Goal: Information Seeking & Learning: Learn about a topic

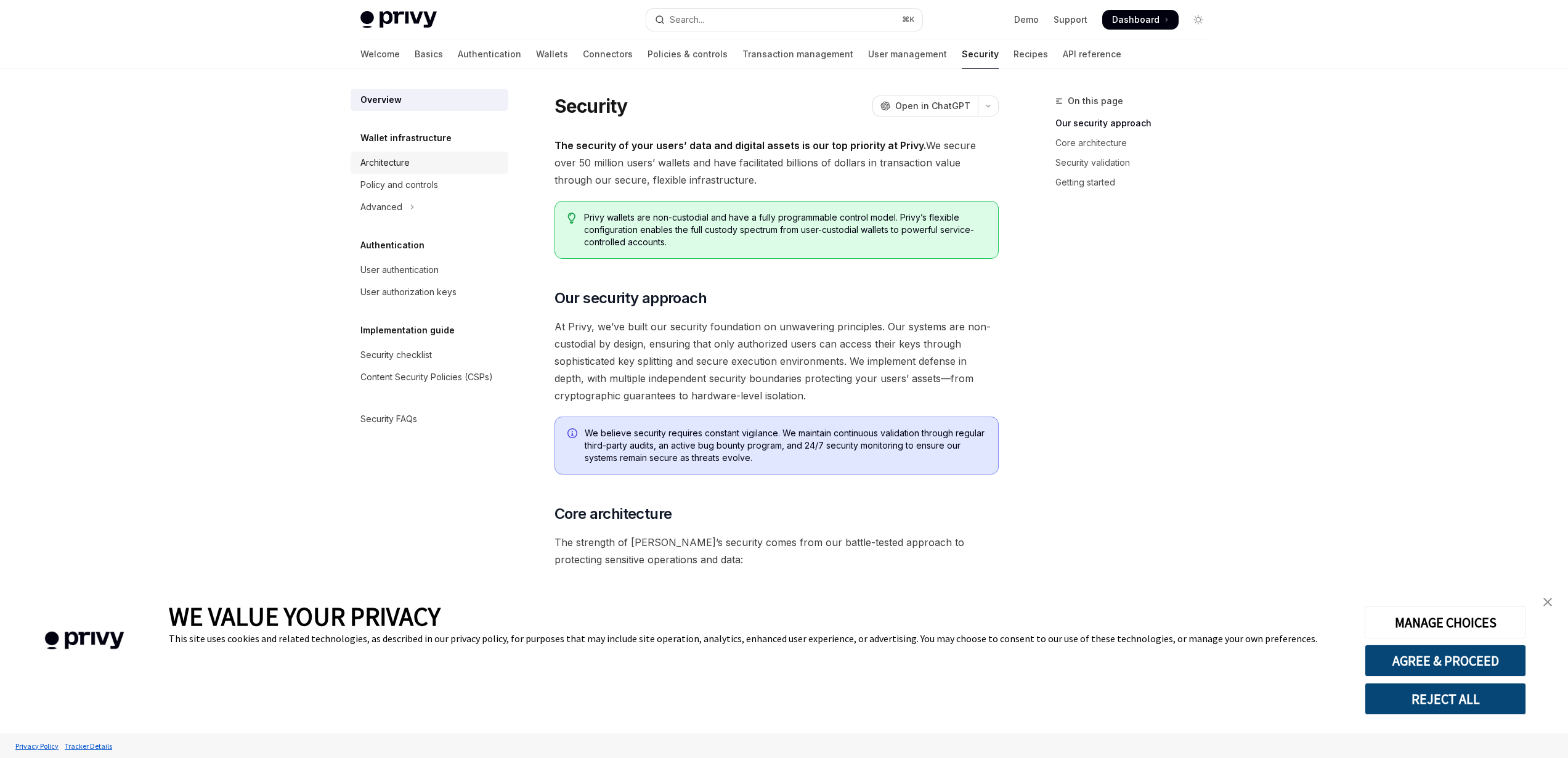
click at [399, 167] on div "Architecture" at bounding box center [385, 163] width 49 height 15
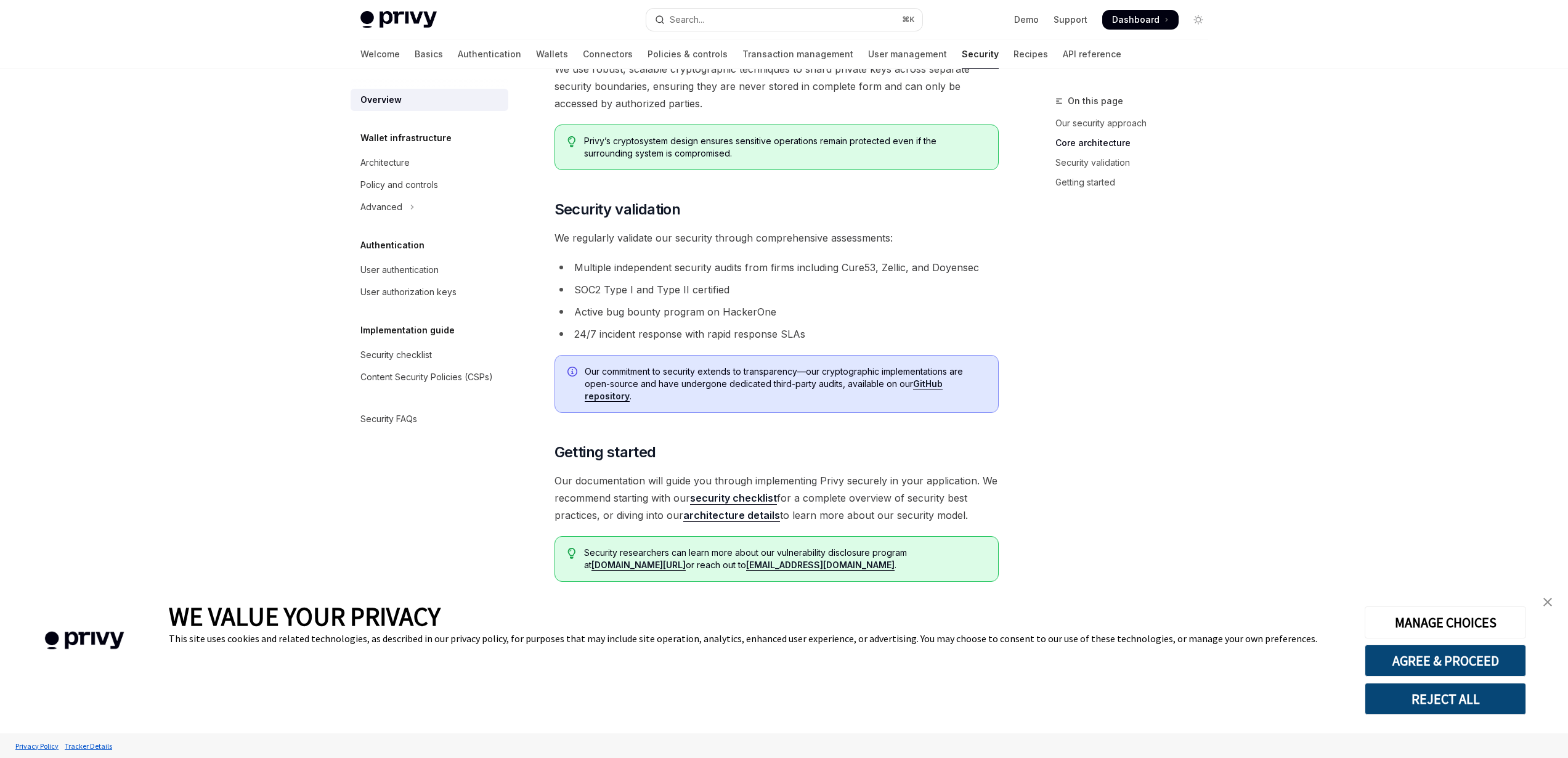
scroll to position [684, 0]
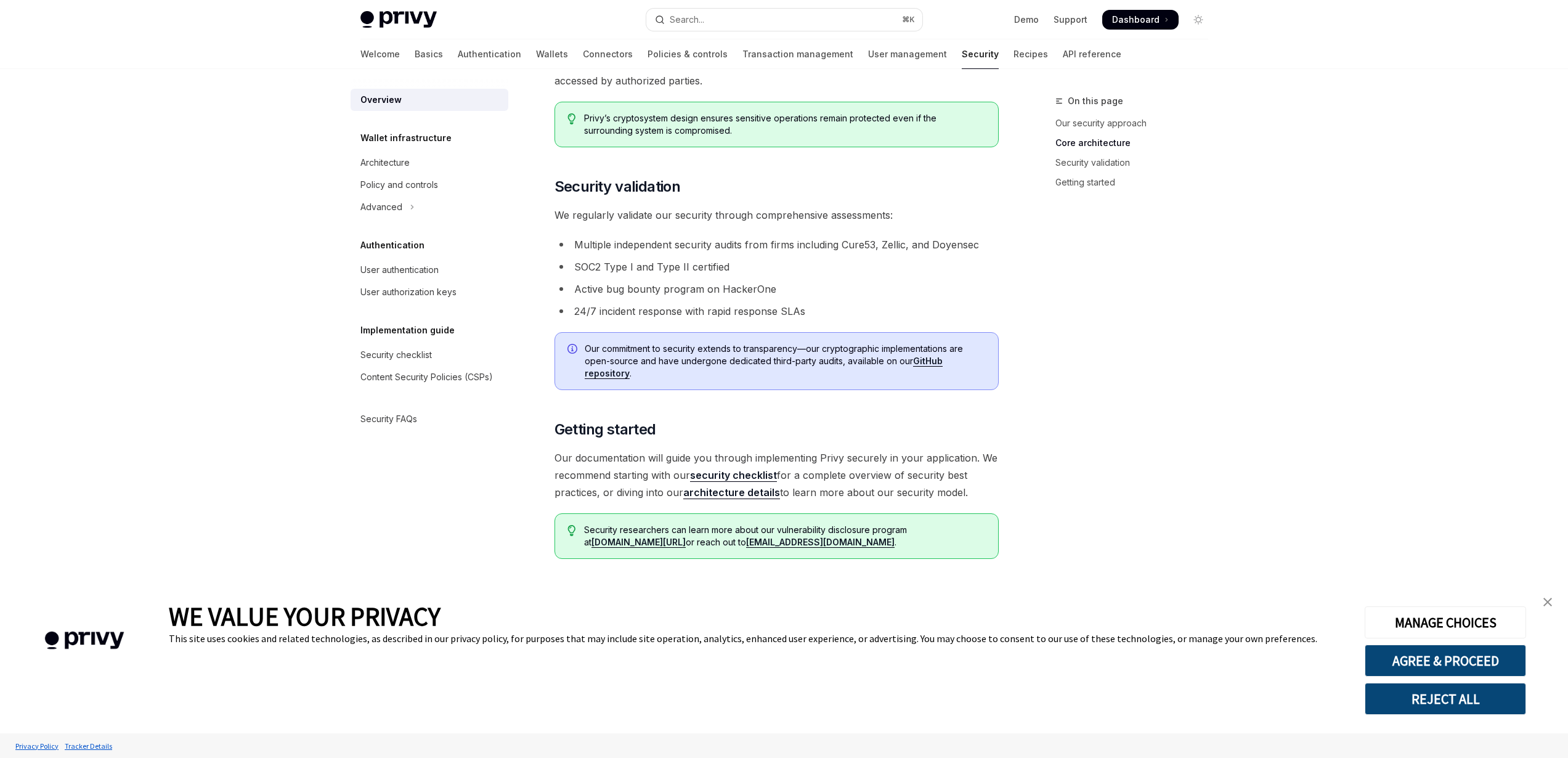
click at [1458, 693] on button "REJECT ALL" at bounding box center [1445, 699] width 161 height 32
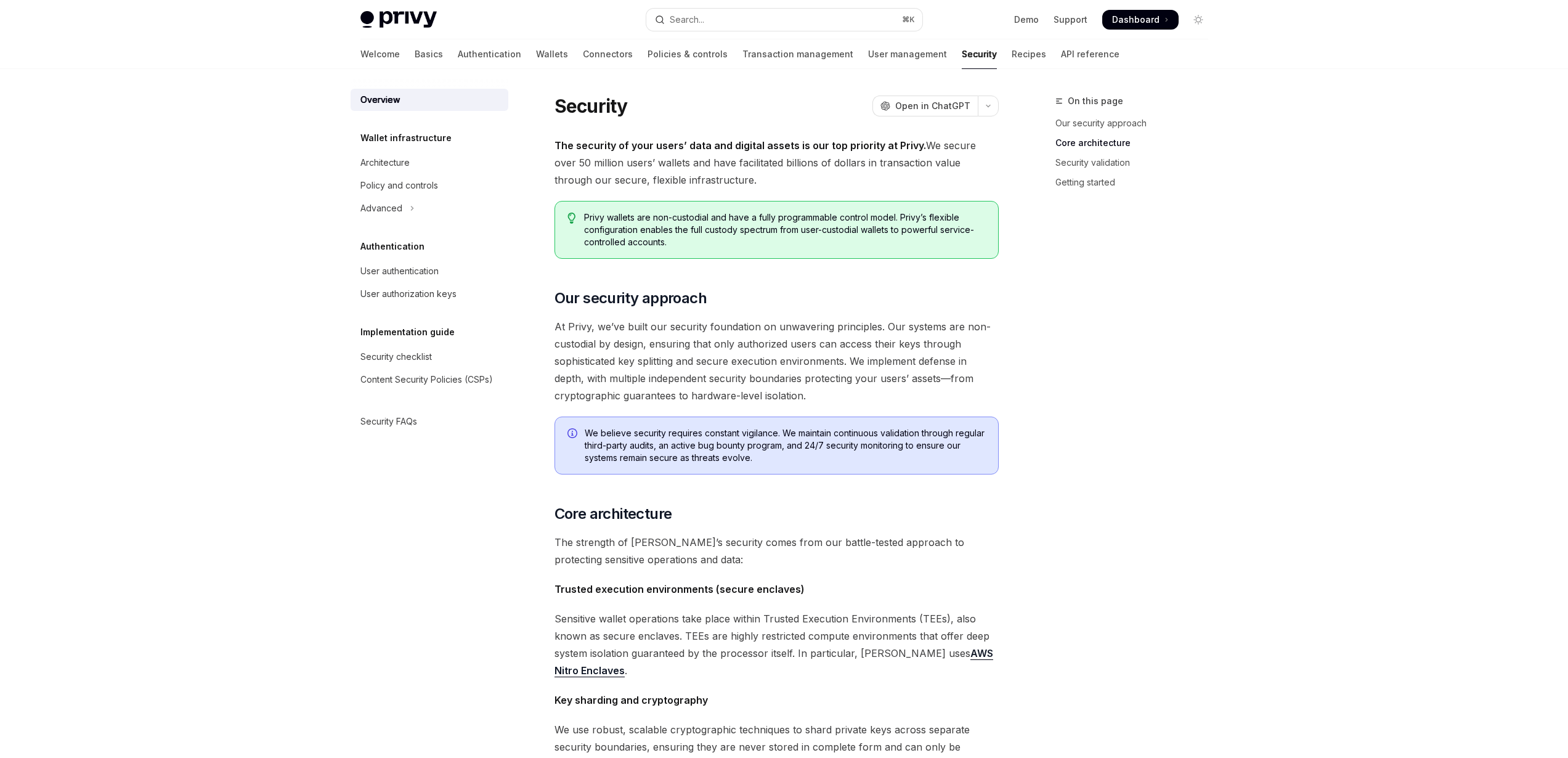
scroll to position [684, 0]
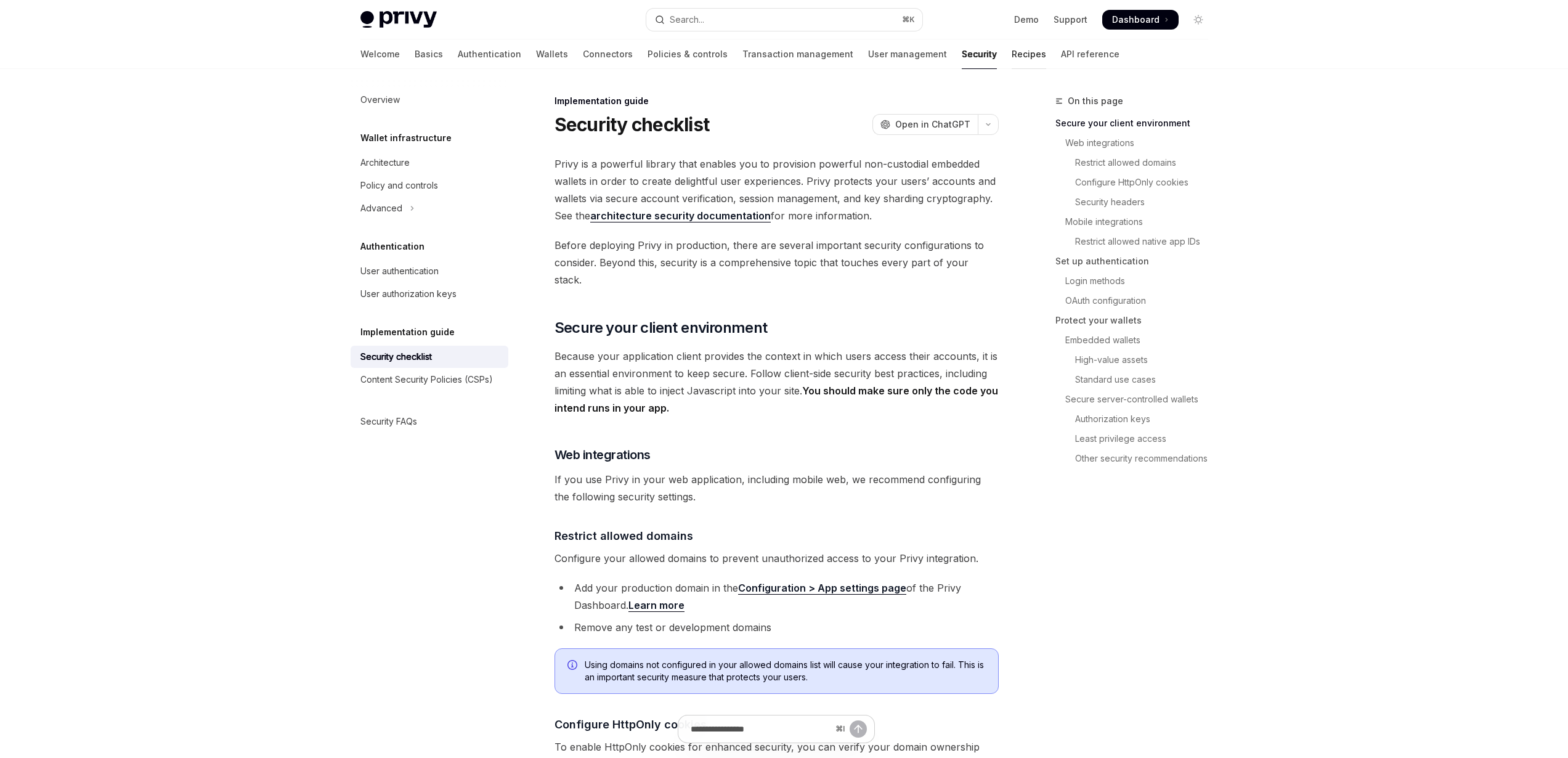
click at [1012, 58] on link "Recipes" at bounding box center [1029, 54] width 35 height 30
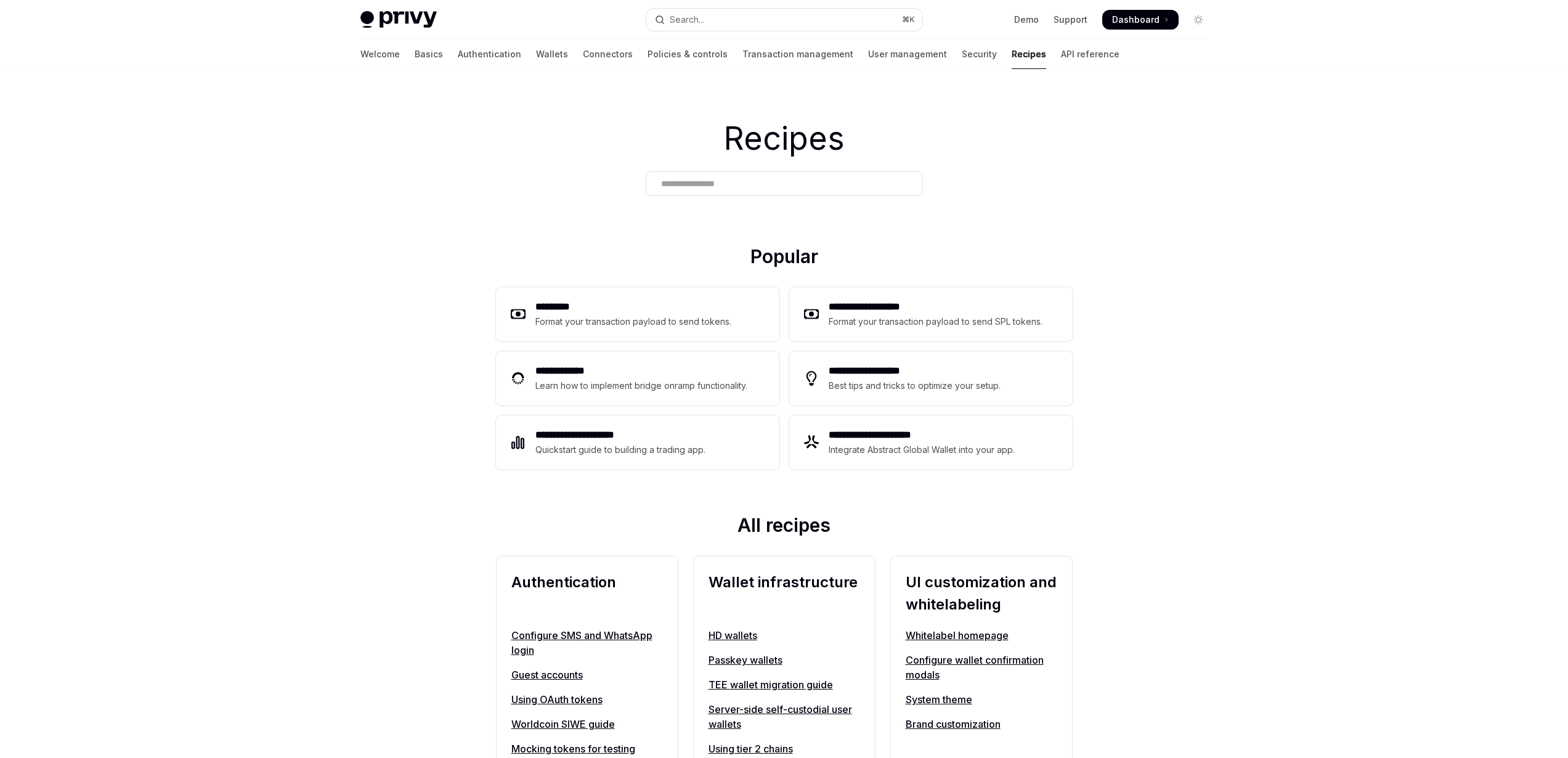
click at [514, 52] on div "Welcome Basics Authentication Wallets Connectors Policies & controls Transactio…" at bounding box center [740, 54] width 759 height 30
click at [536, 53] on link "Wallets" at bounding box center [552, 54] width 32 height 30
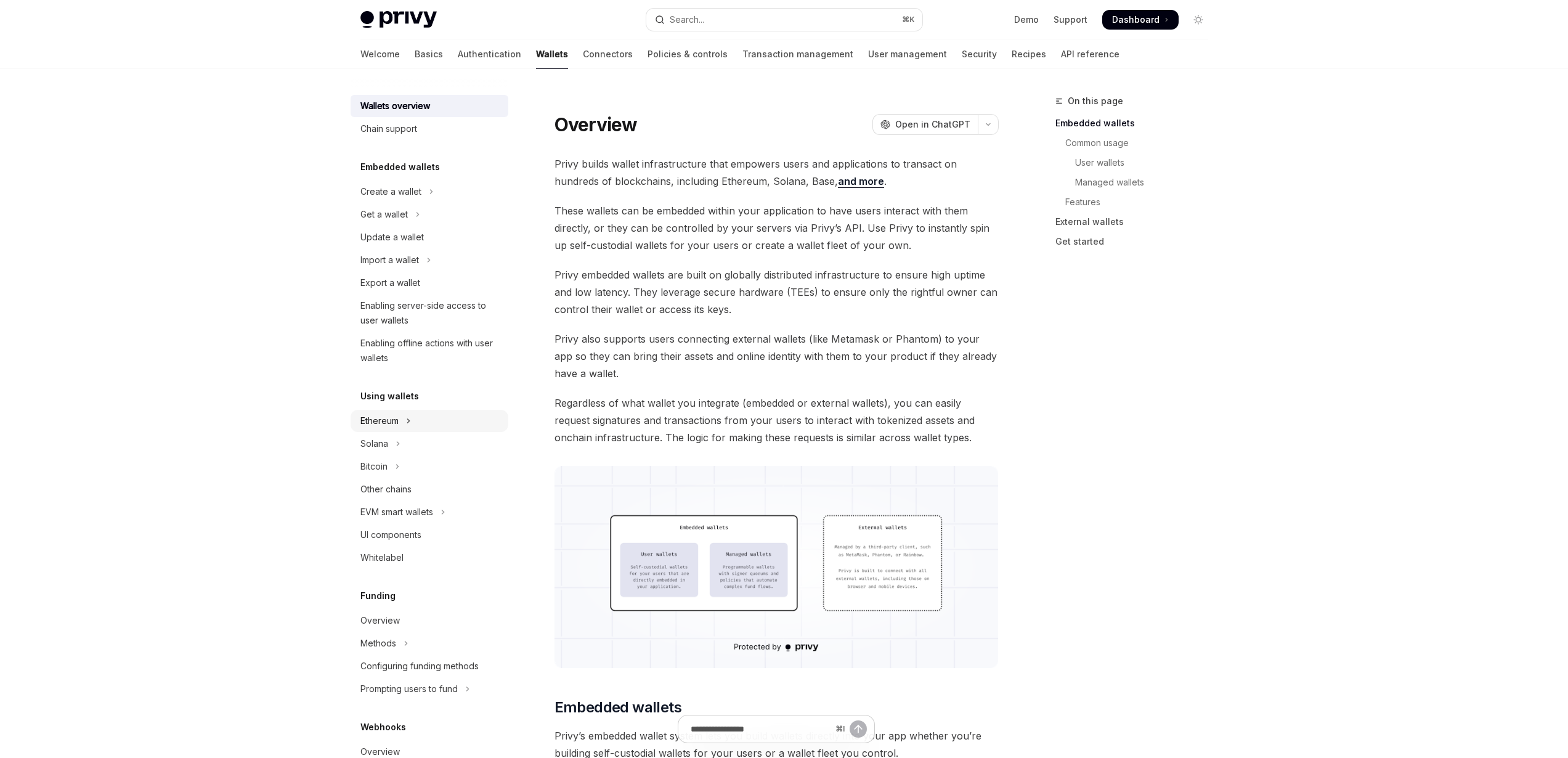
click at [411, 422] on button "Ethereum" at bounding box center [430, 421] width 158 height 23
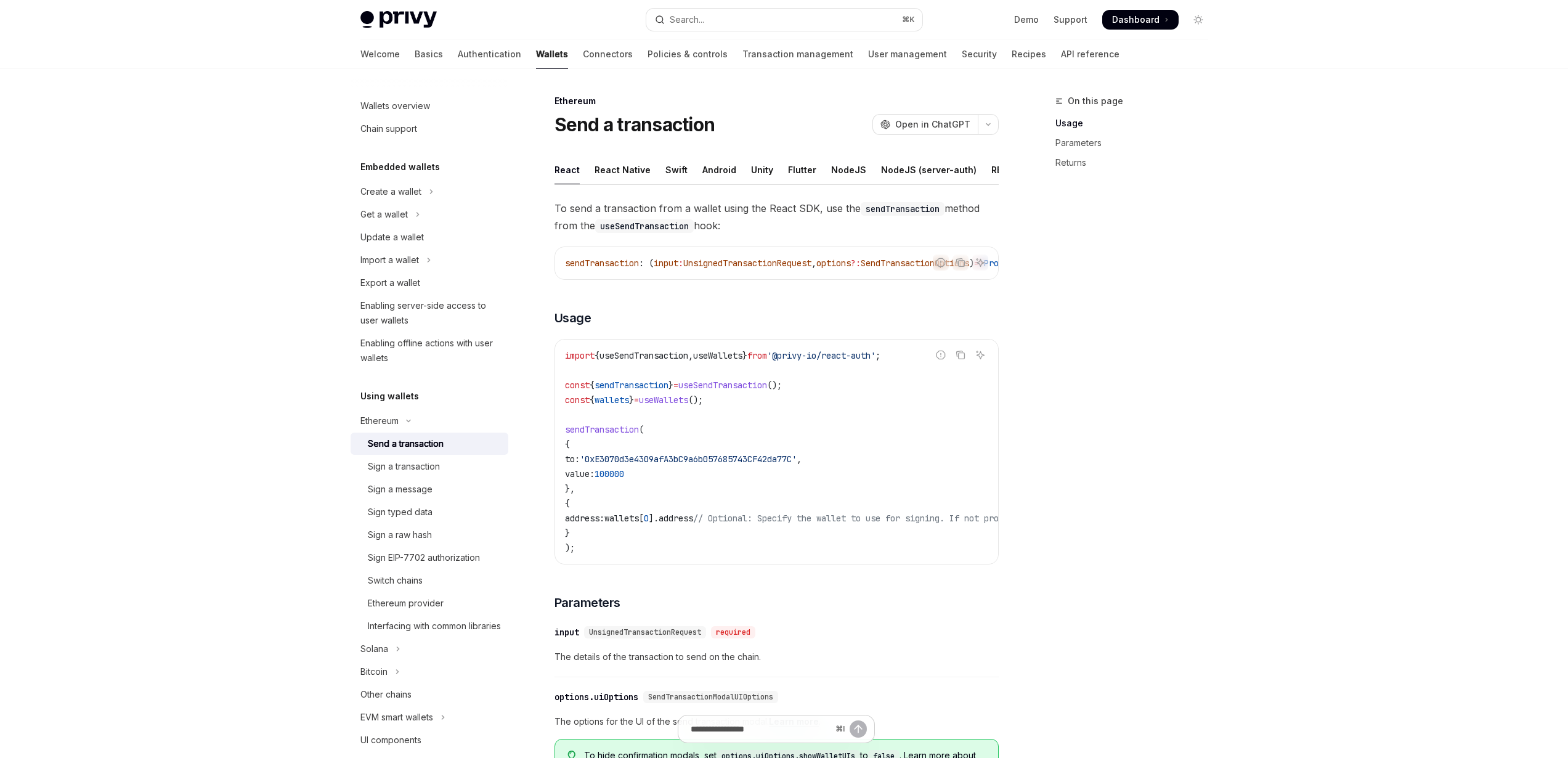
click at [639, 391] on span "sendTransaction" at bounding box center [631, 385] width 74 height 11
click at [922, 173] on div "Python" at bounding box center [931, 170] width 30 height 29
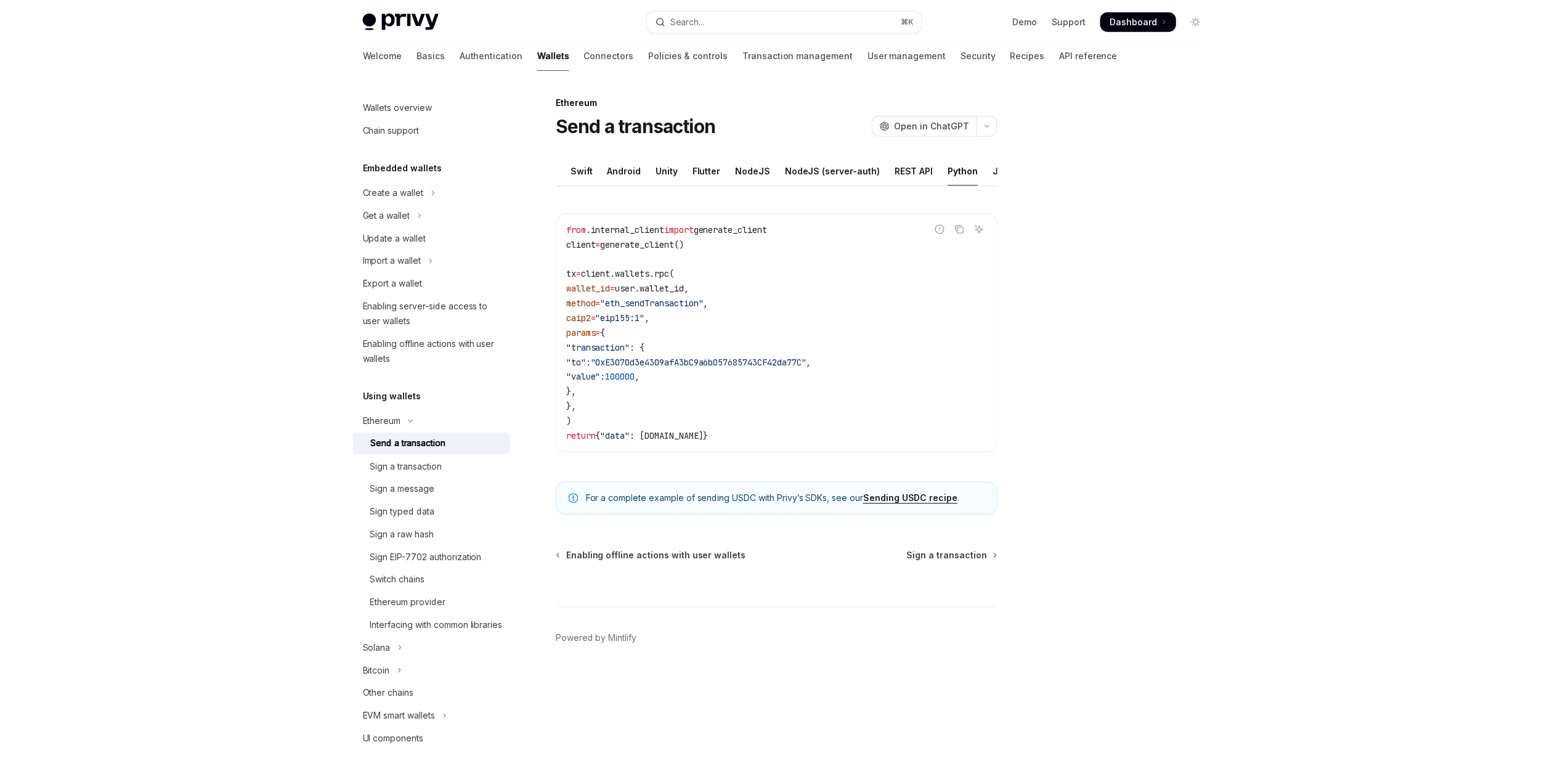
scroll to position [0, 128]
click at [1002, 171] on div "Rust" at bounding box center [1012, 170] width 19 height 29
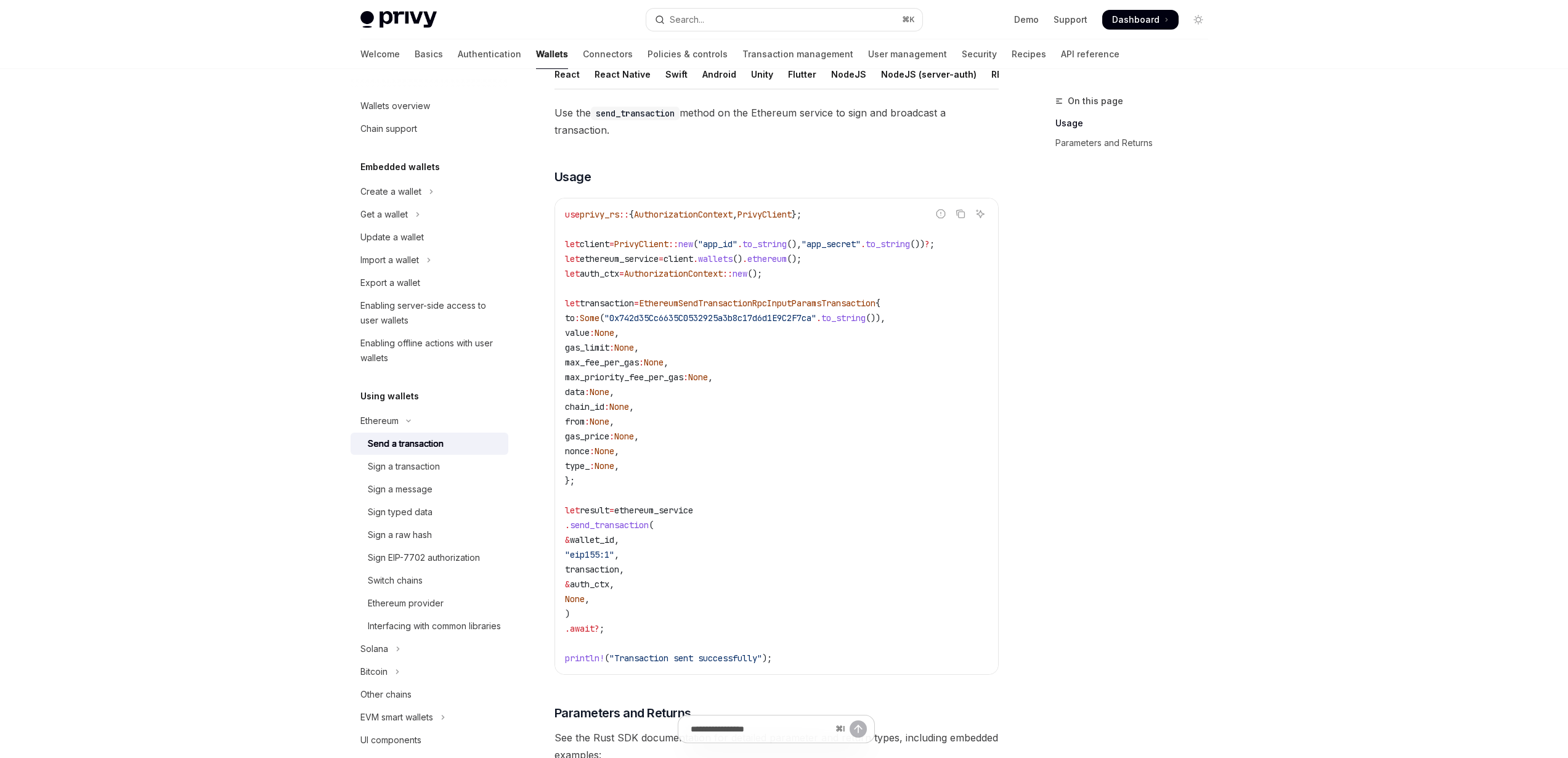
scroll to position [100, 0]
click at [460, 465] on div "Sign a transaction" at bounding box center [434, 466] width 133 height 15
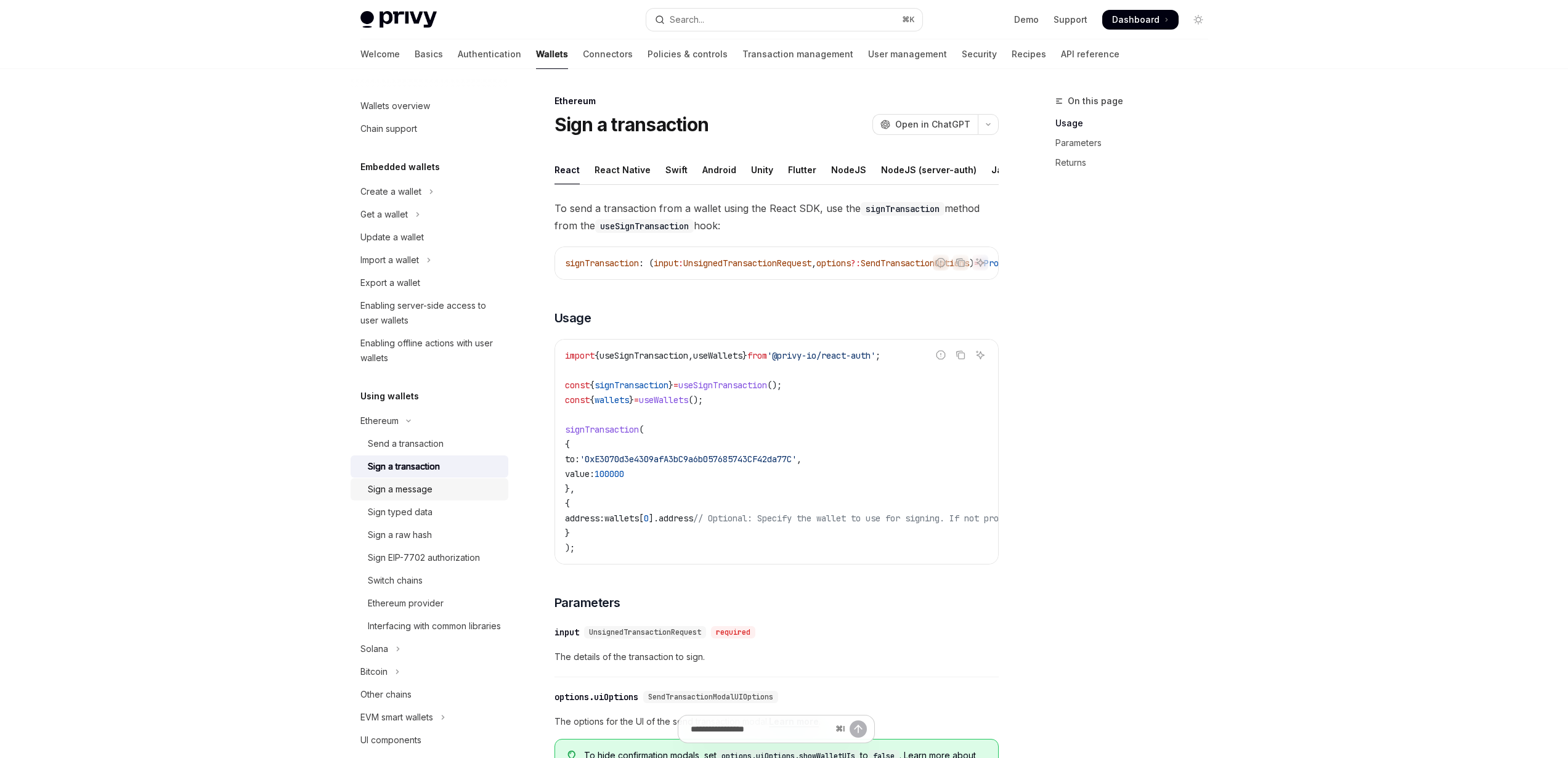
click at [420, 495] on div "Sign a message" at bounding box center [400, 489] width 64 height 15
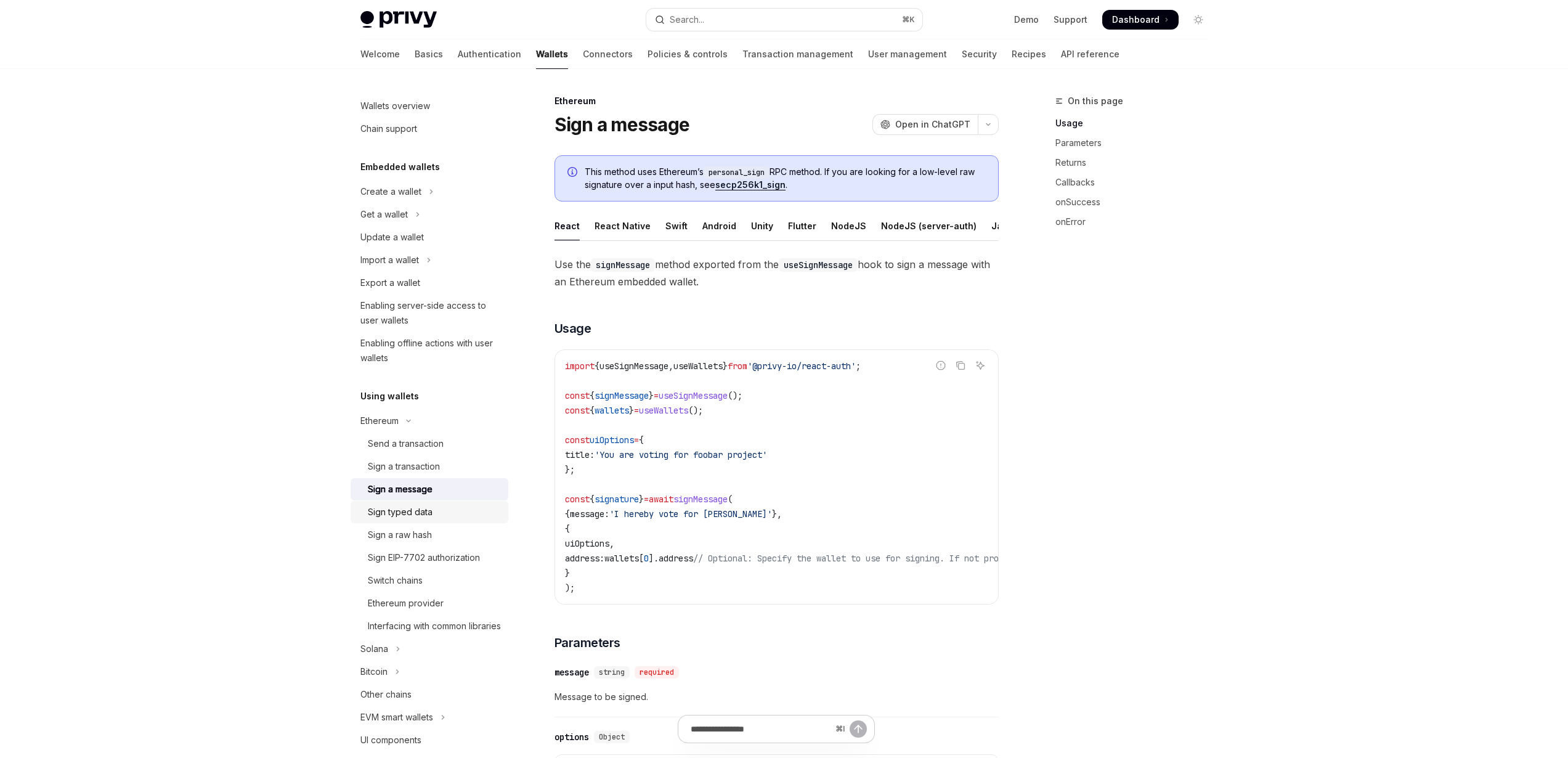
click at [425, 508] on div "Sign typed data" at bounding box center [400, 512] width 64 height 15
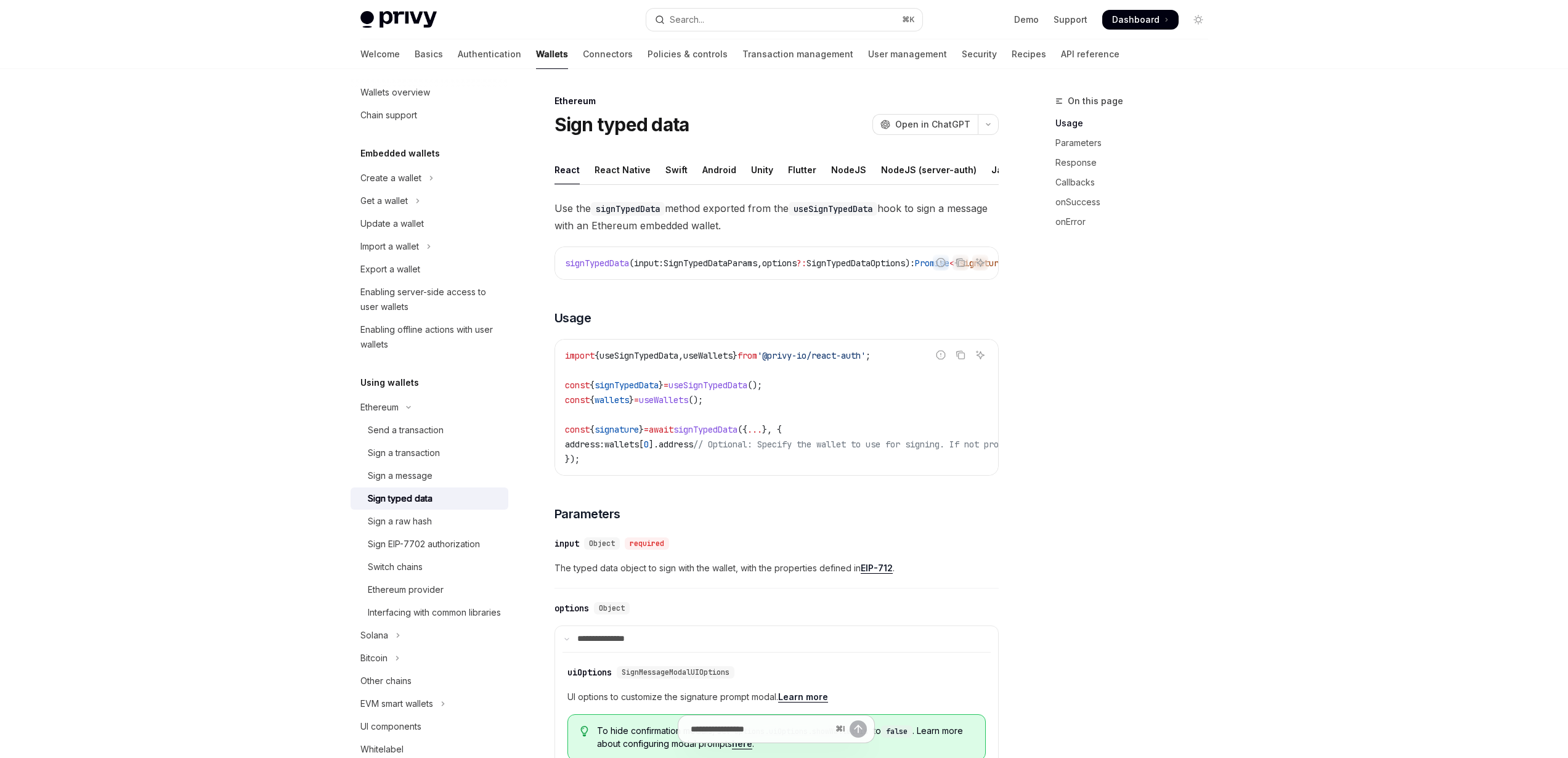
scroll to position [106, 0]
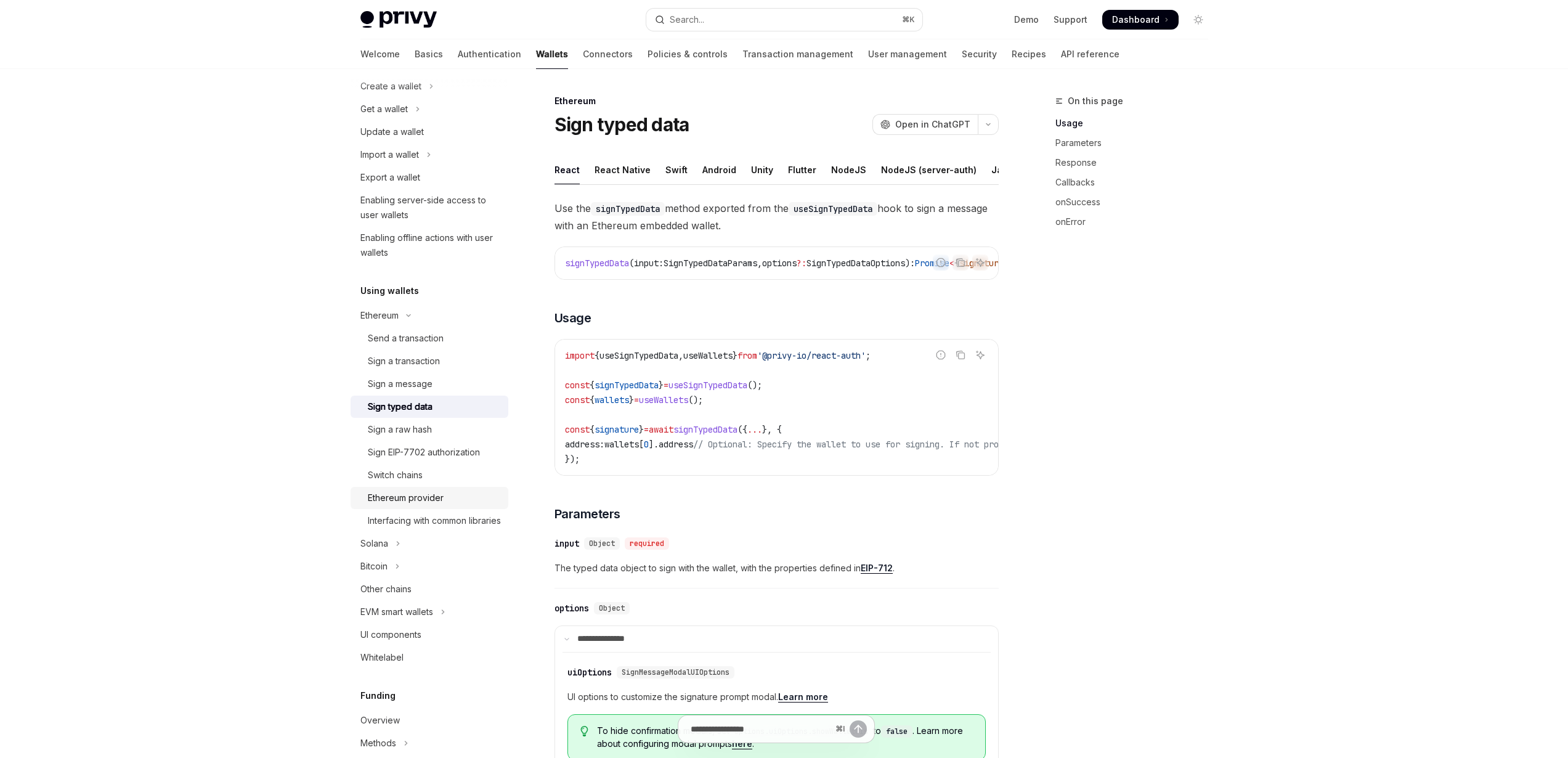
click at [411, 498] on div "Ethereum provider" at bounding box center [406, 498] width 76 height 15
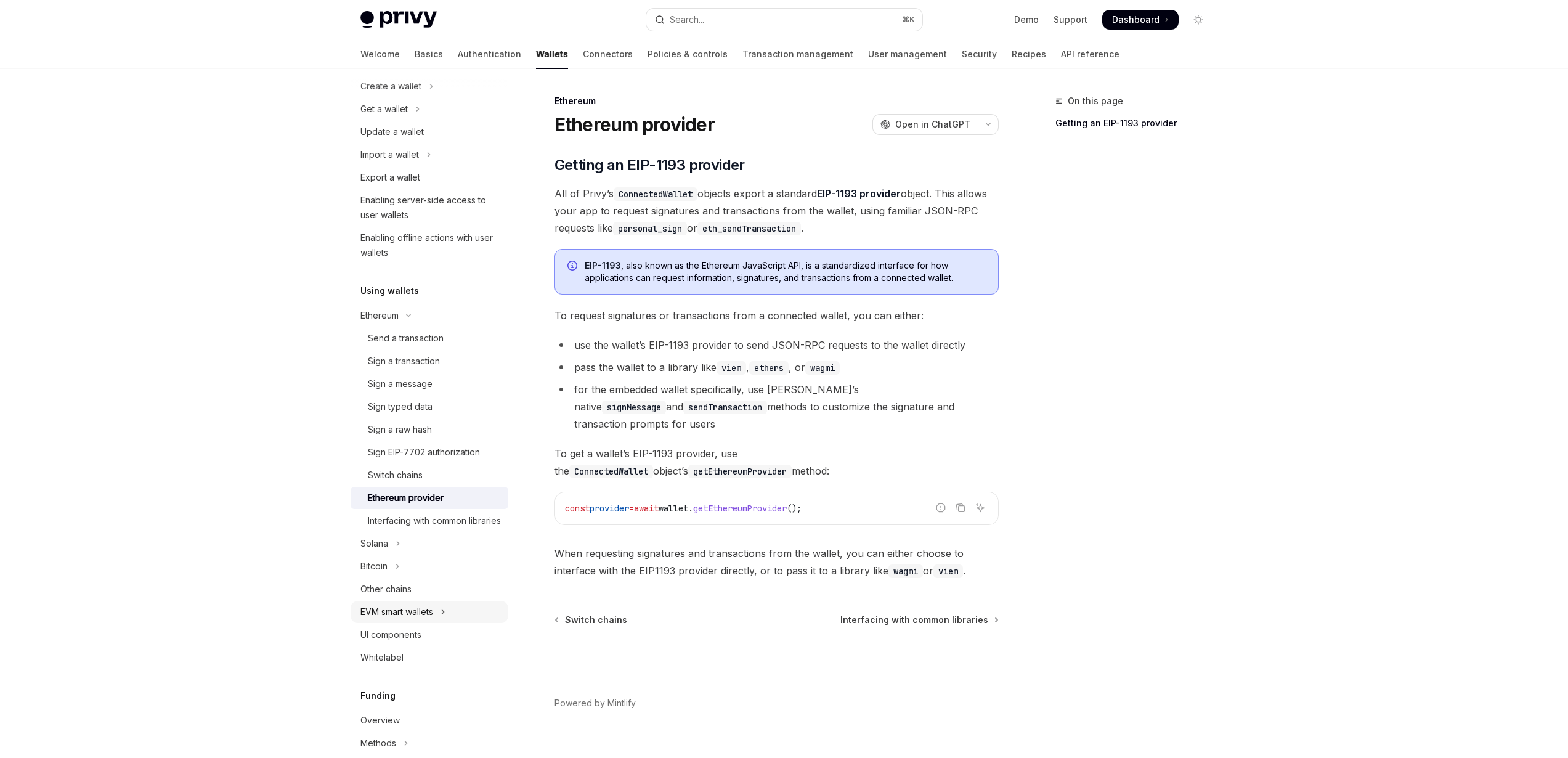
click at [419, 619] on div "EVM smart wallets" at bounding box center [397, 612] width 73 height 15
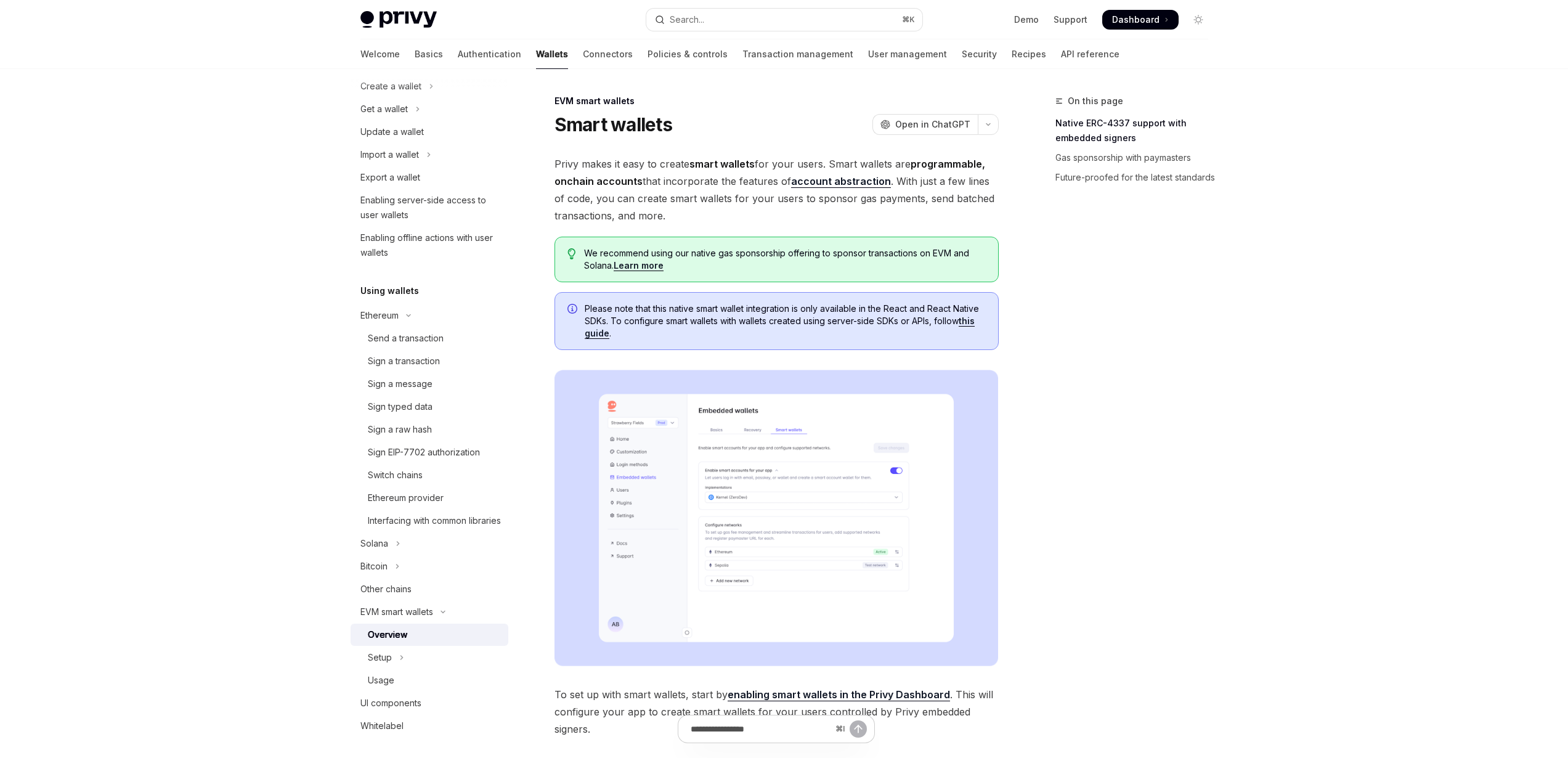
click at [896, 184] on span "Privy makes it easy to create smart wallets for your users. Smart wallets are p…" at bounding box center [776, 190] width 444 height 69
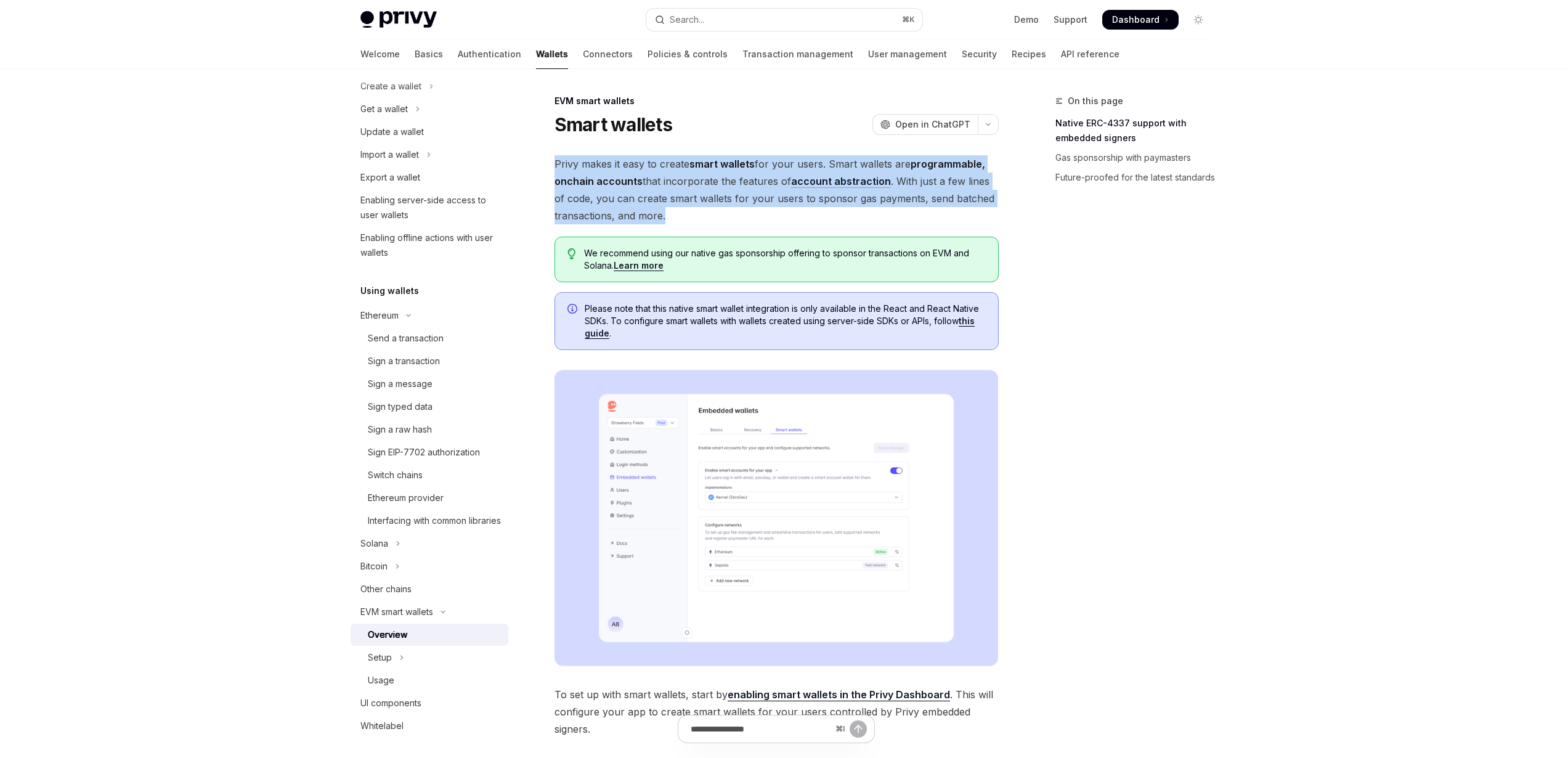
drag, startPoint x: 676, startPoint y: 218, endPoint x: 535, endPoint y: 170, distance: 148.9
click at [676, 215] on span "Privy makes it easy to create smart wallets for your users. Smart wallets are p…" at bounding box center [776, 190] width 444 height 69
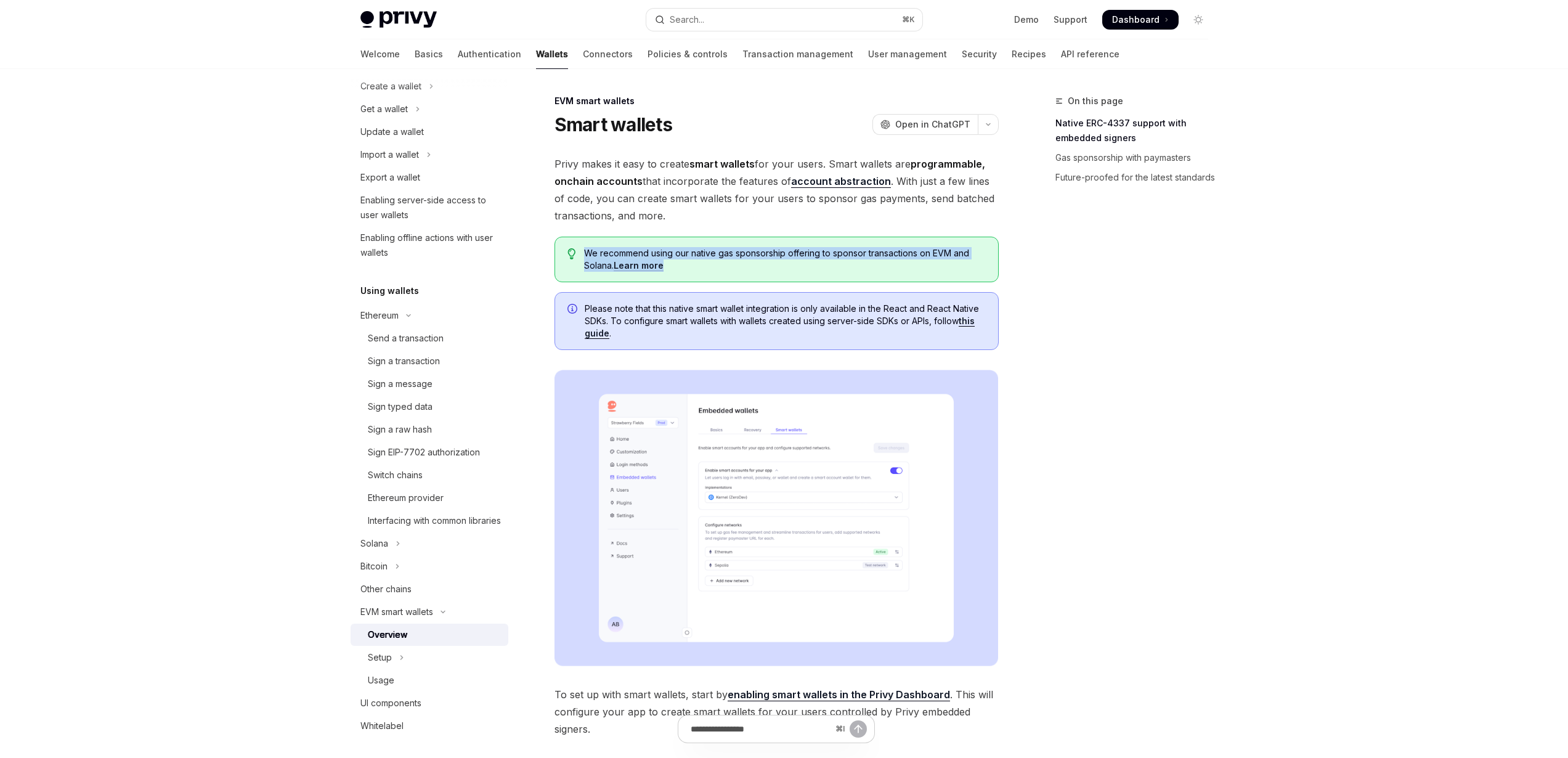
drag, startPoint x: 582, startPoint y: 249, endPoint x: 897, endPoint y: 269, distance: 315.6
click at [900, 269] on div "We recommend using our native gas sponsorship offering to sponsor transactions …" at bounding box center [776, 259] width 444 height 46
click at [897, 269] on span "We recommend using our native gas sponsorship offering to sponsor transactions …" at bounding box center [784, 259] width 401 height 25
click at [1148, 320] on div "On this page Native ERC-4337 support with embedded signers Gas sponsorship with…" at bounding box center [1125, 426] width 187 height 664
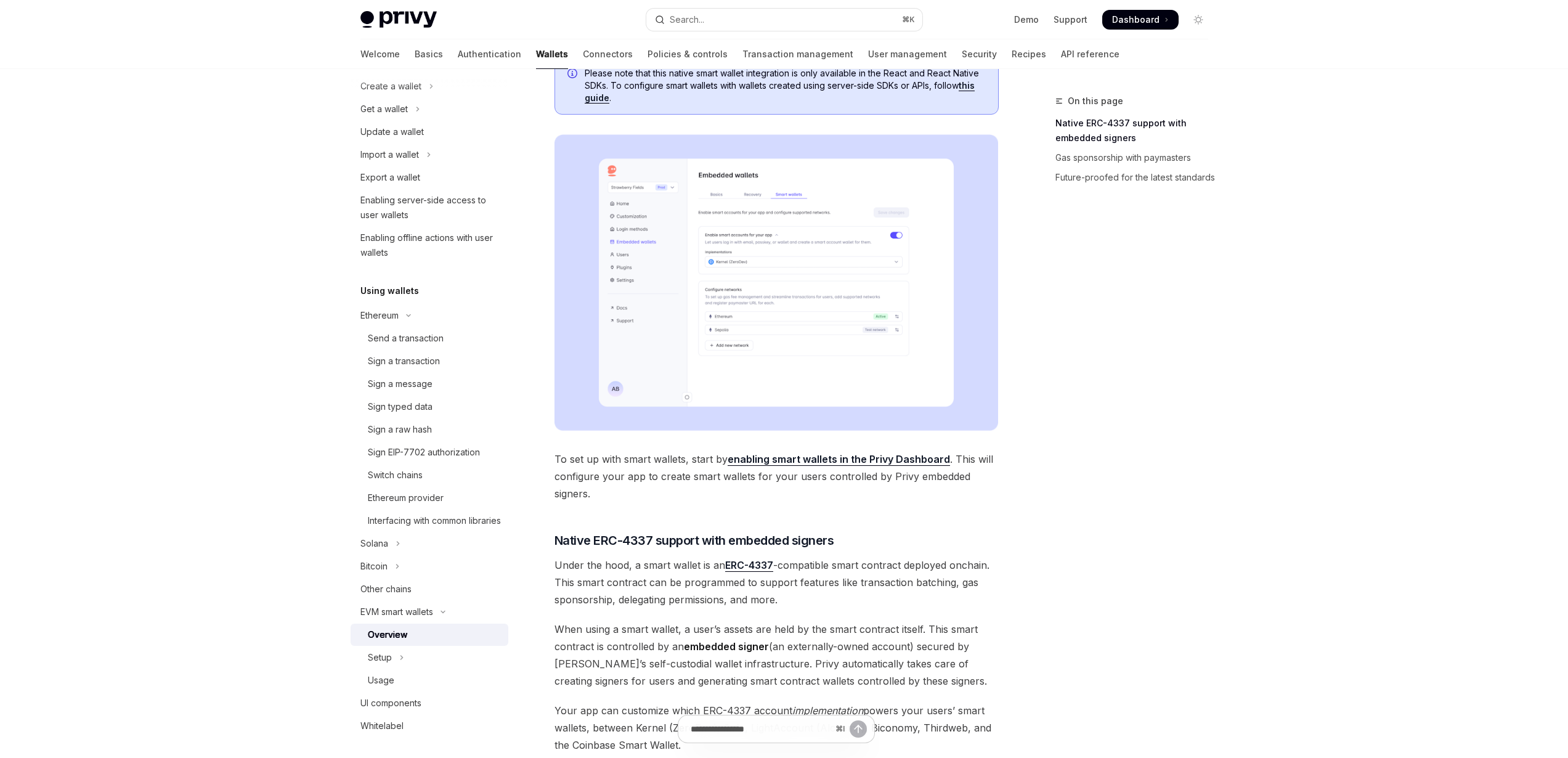
scroll to position [297, 0]
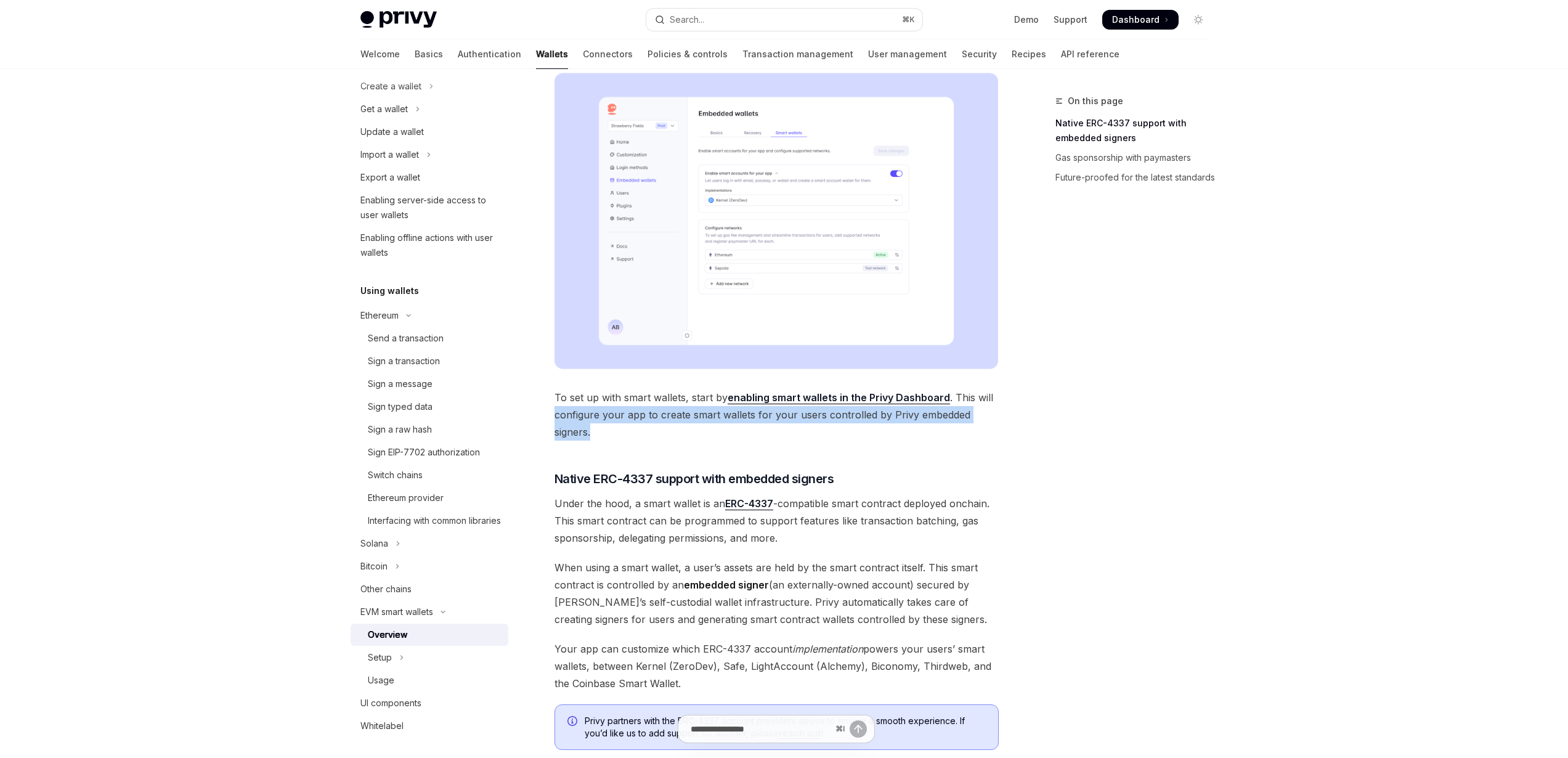
drag, startPoint x: 558, startPoint y: 409, endPoint x: 971, endPoint y: 430, distance: 413.5
click at [977, 424] on span "To set up with smart wallets, start by enabling smart wallets in the Privy Dash…" at bounding box center [776, 414] width 444 height 52
click at [971, 430] on span "To set up with smart wallets, start by enabling smart wallets in the Privy Dash…" at bounding box center [776, 414] width 444 height 52
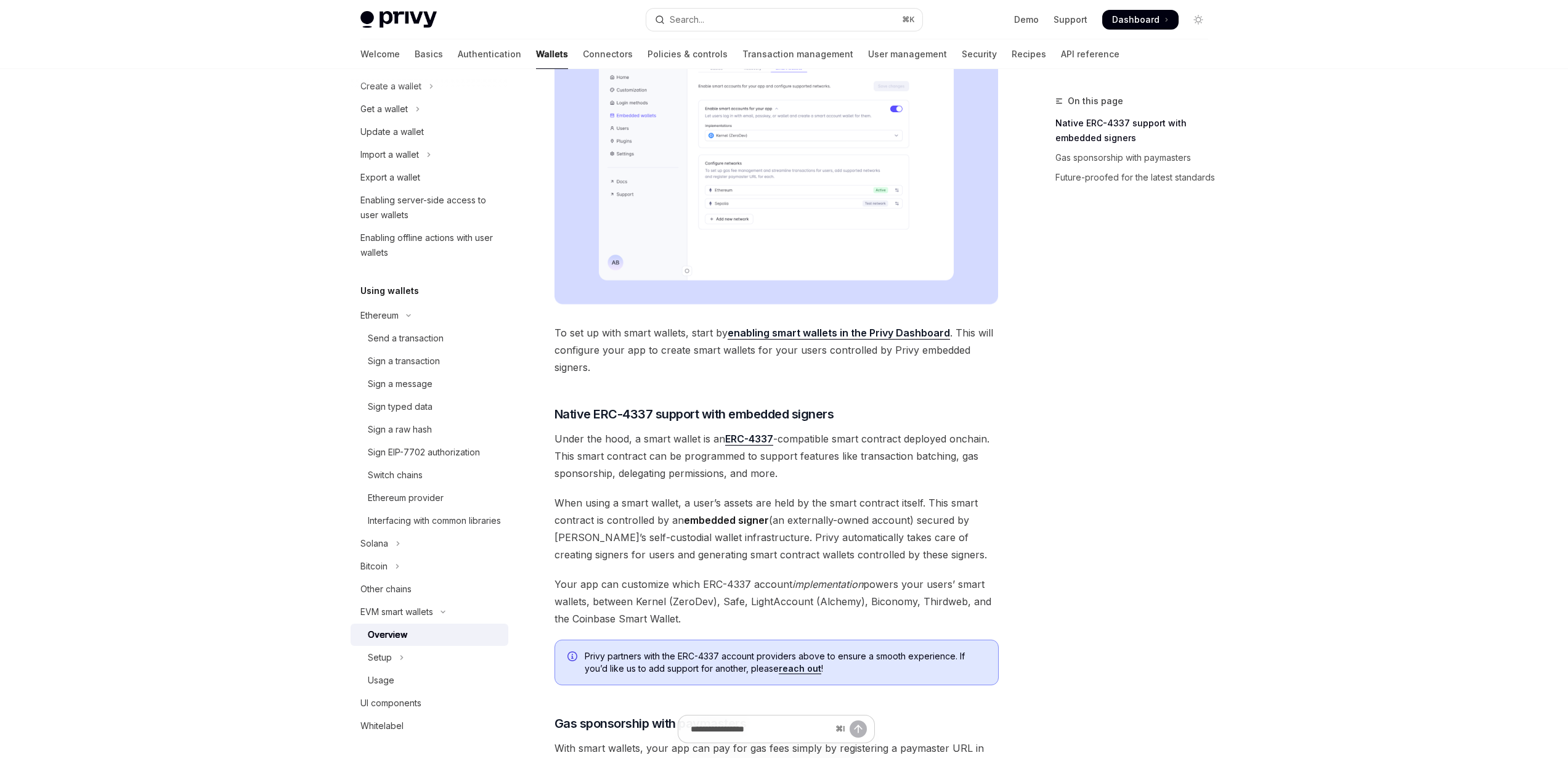
scroll to position [382, 0]
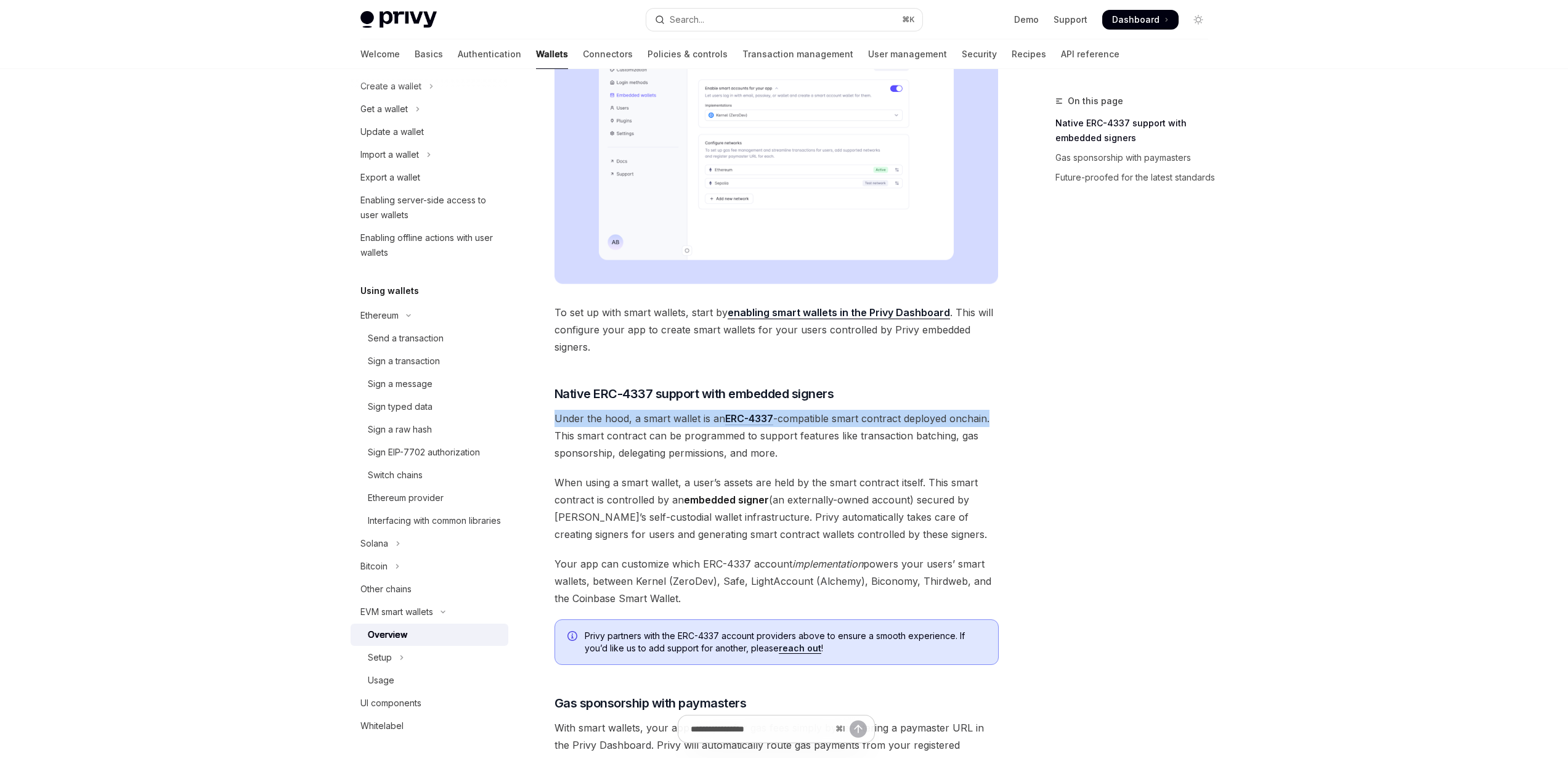
drag, startPoint x: 558, startPoint y: 413, endPoint x: 989, endPoint y: 415, distance: 431.0
click at [989, 415] on div "EVM smart wallets Smart wallets OpenAI Open in ChatGPT OpenAI Open in ChatGPT P…" at bounding box center [661, 410] width 680 height 1399
drag, startPoint x: 555, startPoint y: 444, endPoint x: 741, endPoint y: 429, distance: 186.6
click at [741, 429] on span "Under the hood, a smart wallet is an ERC-4337 -compatible smart contract deploy…" at bounding box center [776, 435] width 444 height 52
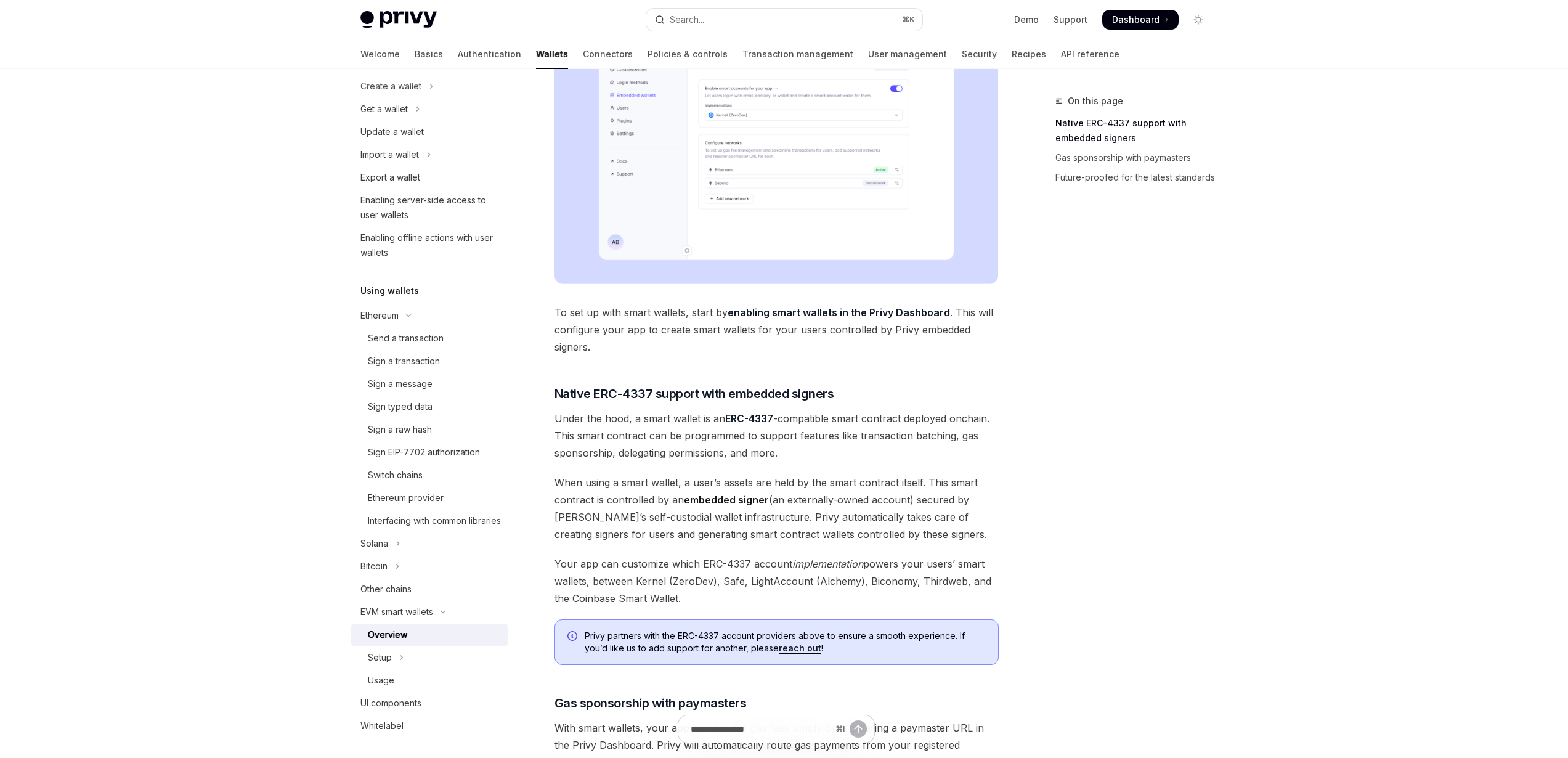
click at [740, 439] on span "Under the hood, a smart wallet is an ERC-4337 -compatible smart contract deploy…" at bounding box center [776, 435] width 444 height 52
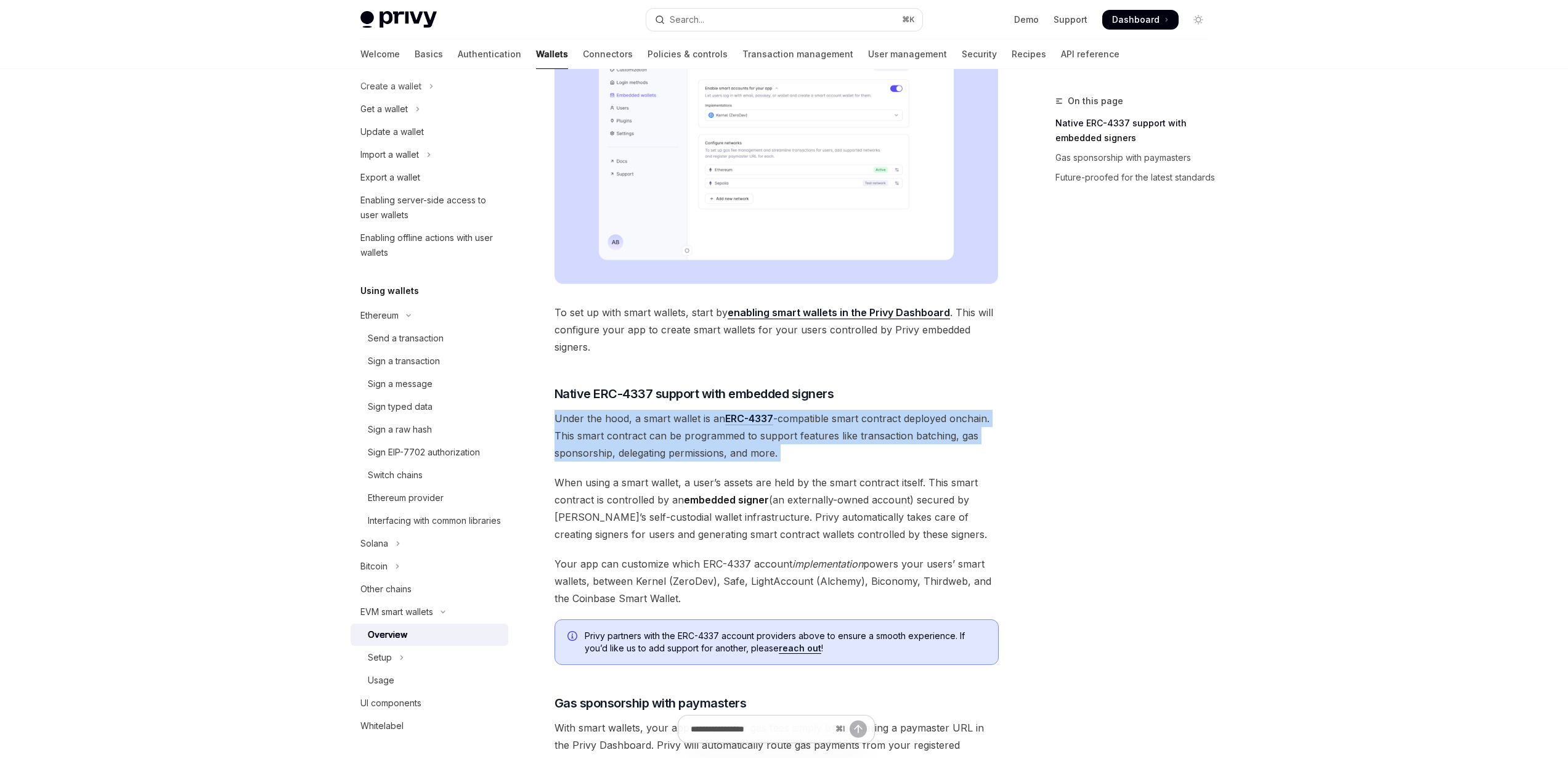
click at [740, 439] on span "Under the hood, a smart wallet is an ERC-4337 -compatible smart contract deploy…" at bounding box center [776, 435] width 444 height 52
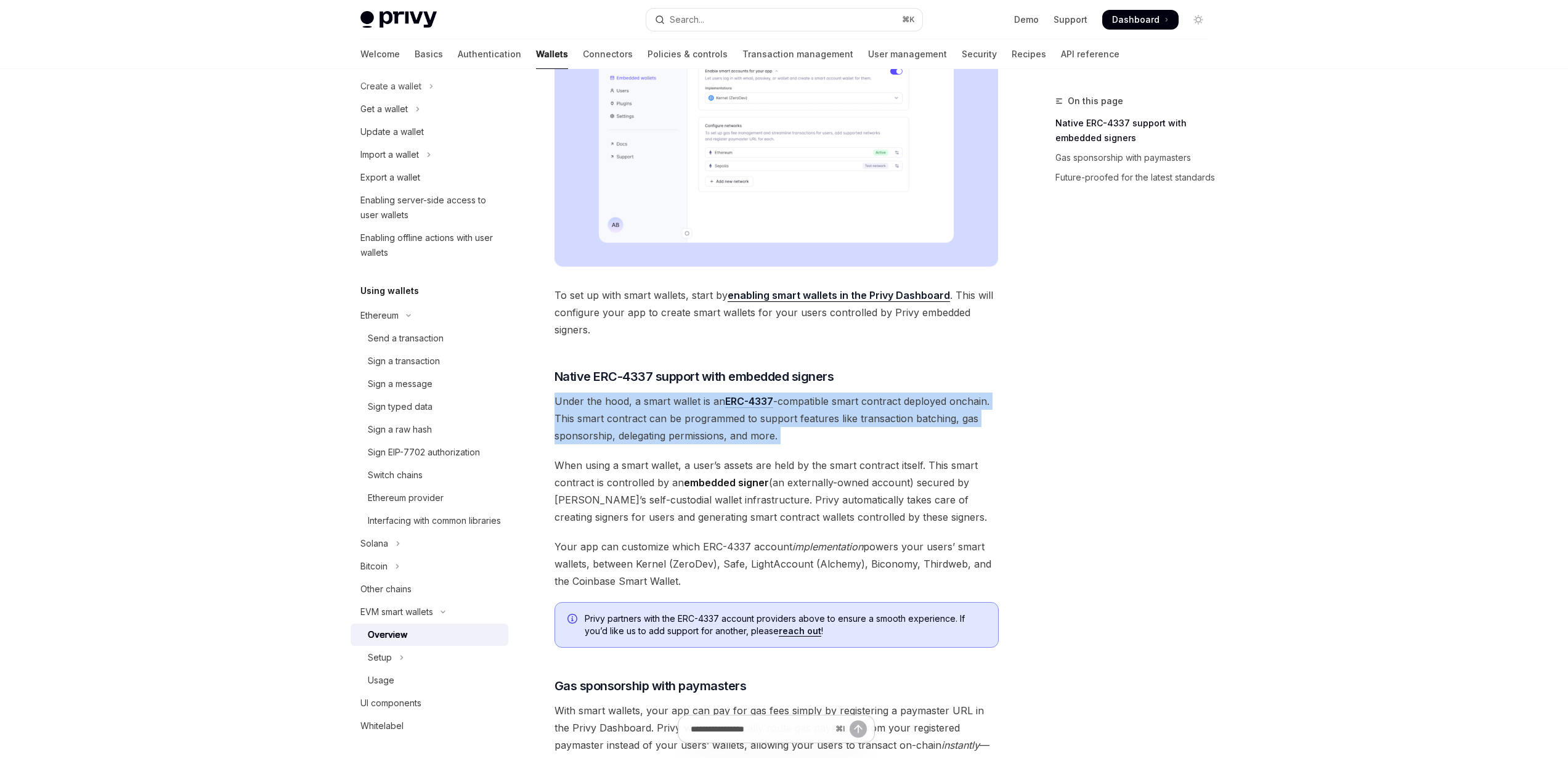
scroll to position [400, 0]
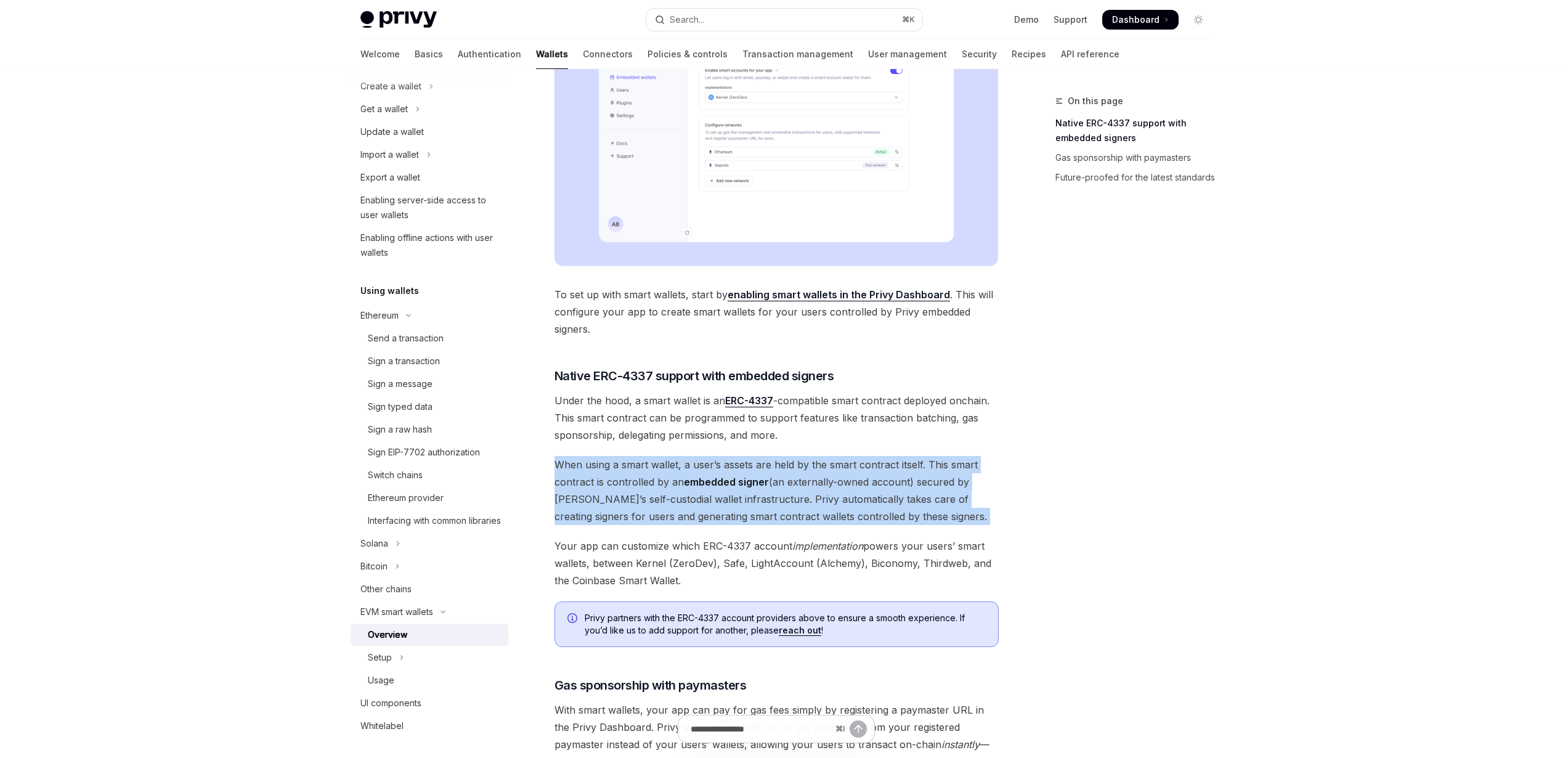
drag, startPoint x: 572, startPoint y: 463, endPoint x: 907, endPoint y: 468, distance: 335.0
click at [907, 468] on span "When using a smart wallet, a user’s assets are held by the smart contract itsel…" at bounding box center [776, 491] width 444 height 69
drag, startPoint x: 884, startPoint y: 518, endPoint x: 547, endPoint y: 467, distance: 340.8
click at [547, 467] on div "EVM smart wallets Smart wallets OpenAI Open in ChatGPT OpenAI Open in ChatGPT P…" at bounding box center [661, 393] width 680 height 1399
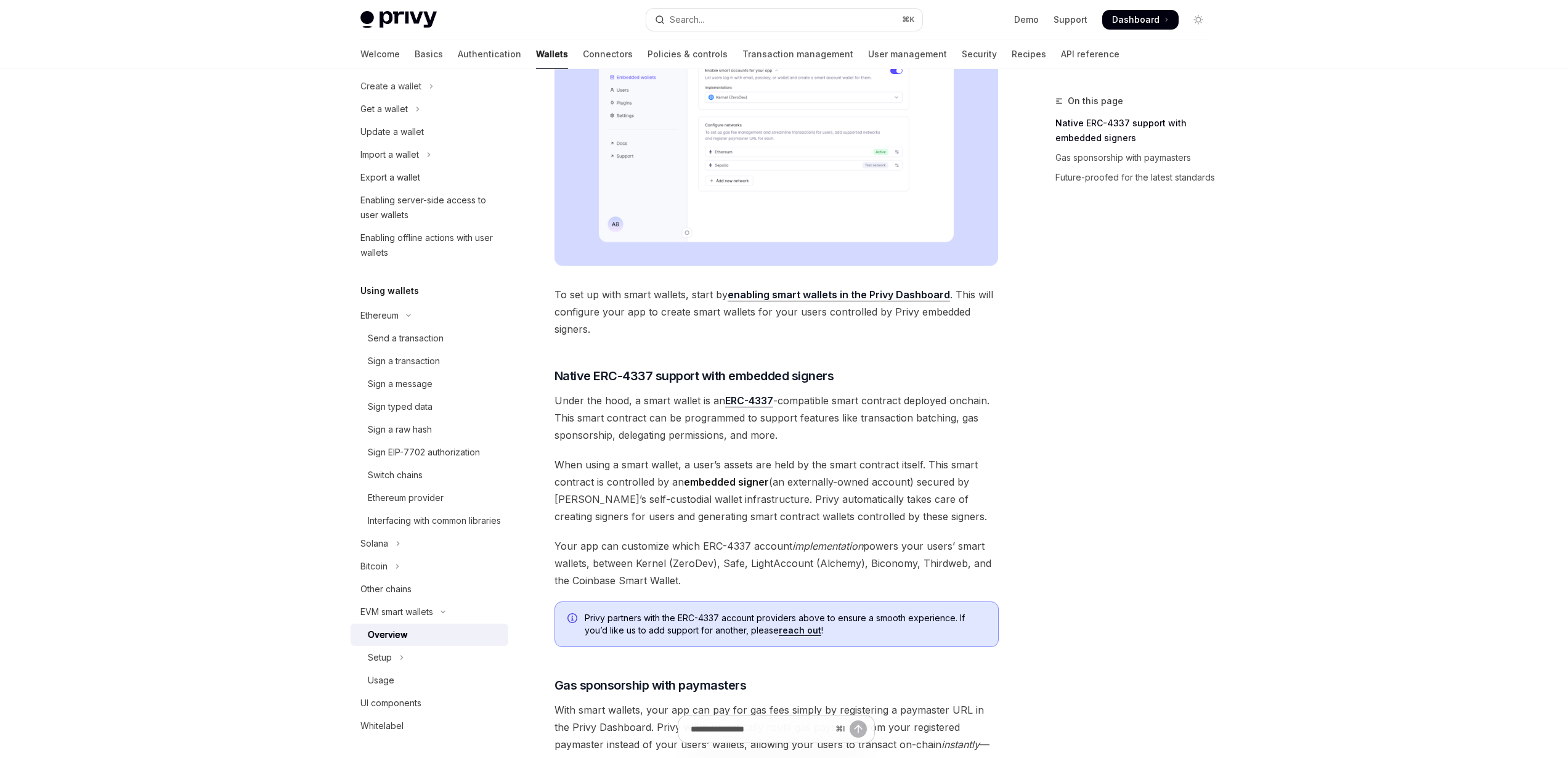
click at [1162, 344] on div "On this page Native ERC-4337 support with embedded signers Gas sponsorship with…" at bounding box center [1125, 426] width 187 height 664
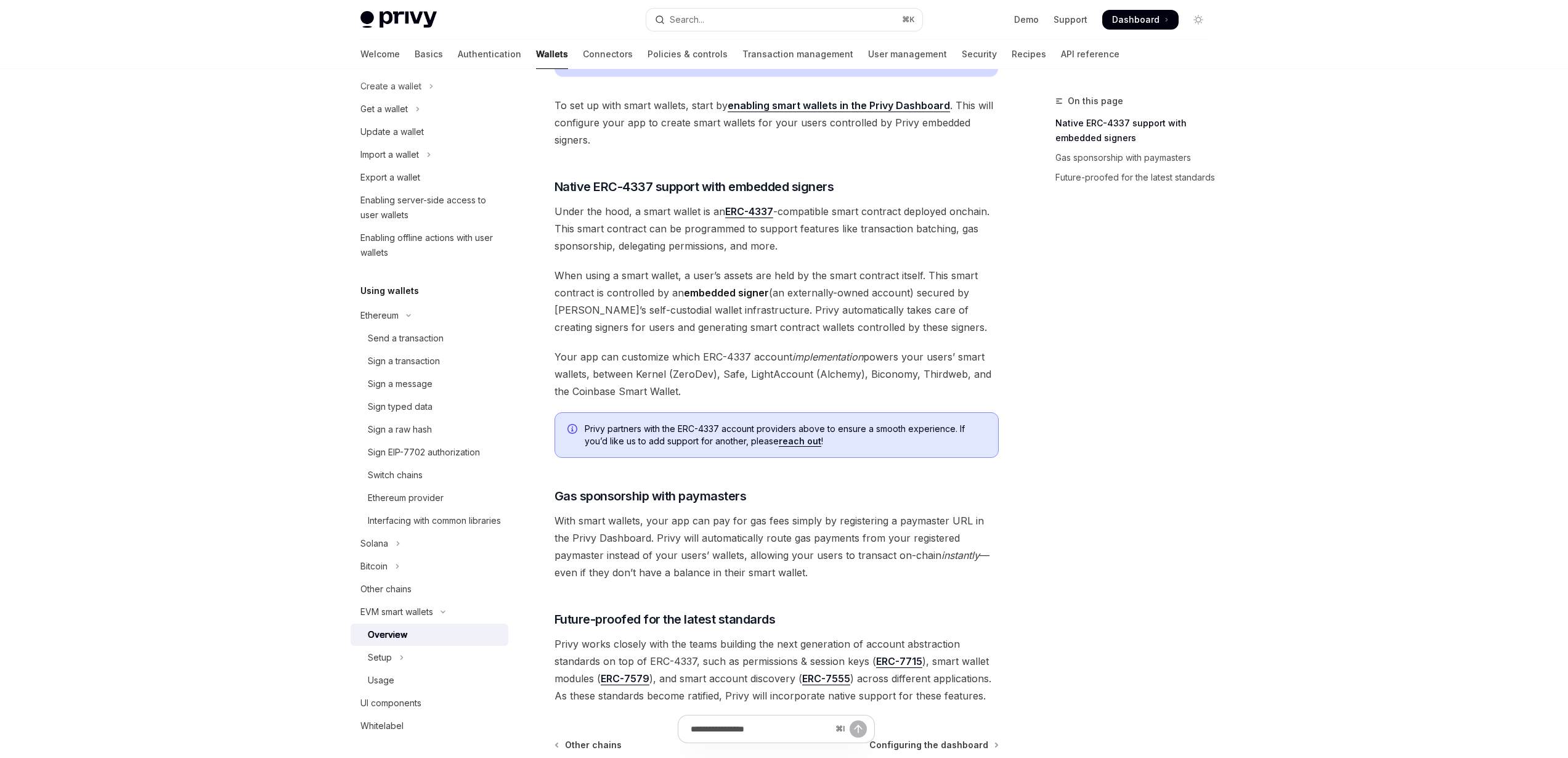
scroll to position [594, 0]
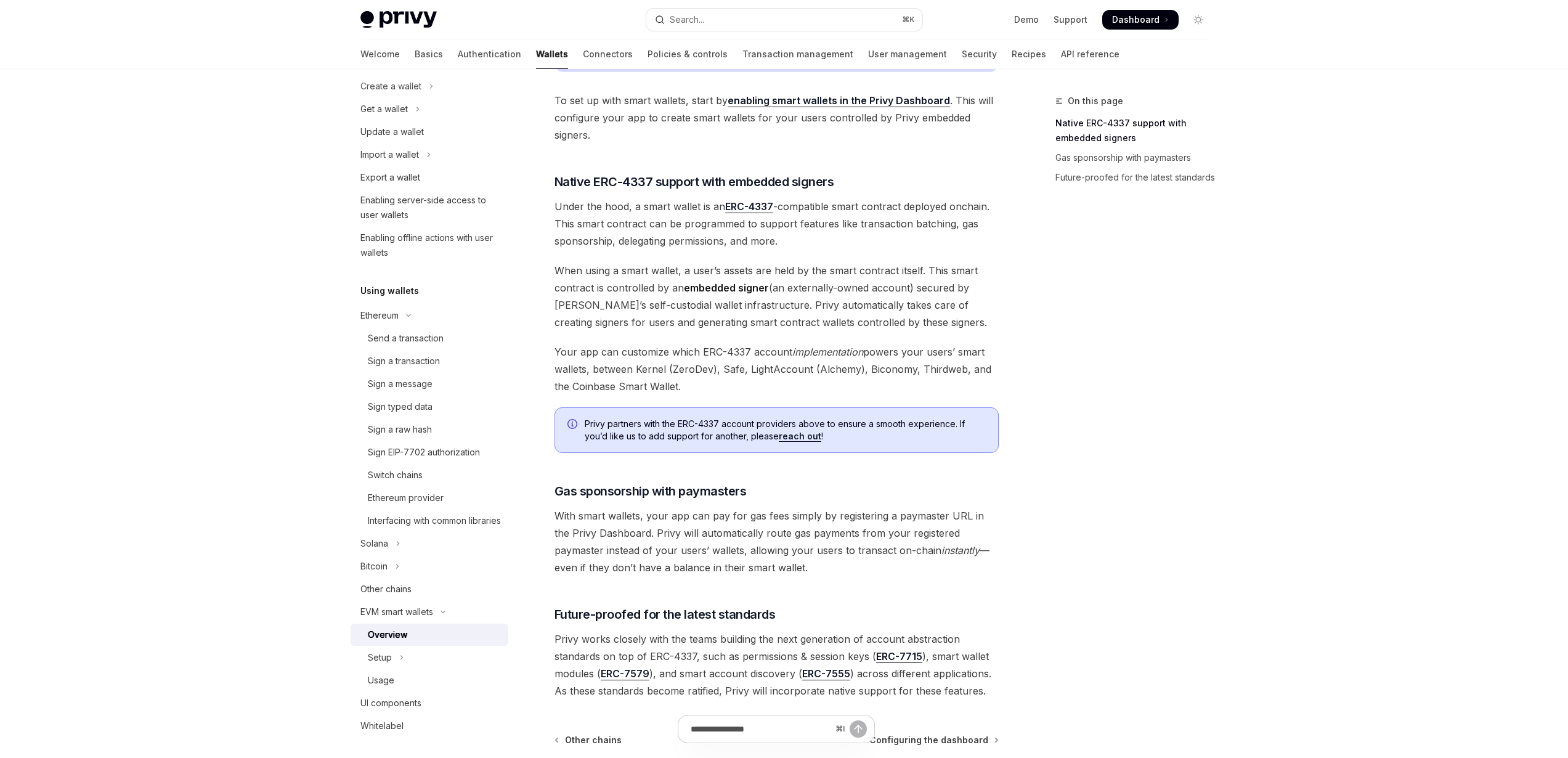
click at [1217, 202] on div "On this page Native ERC-4337 support with embedded signers Gas sponsorship with…" at bounding box center [1125, 426] width 187 height 664
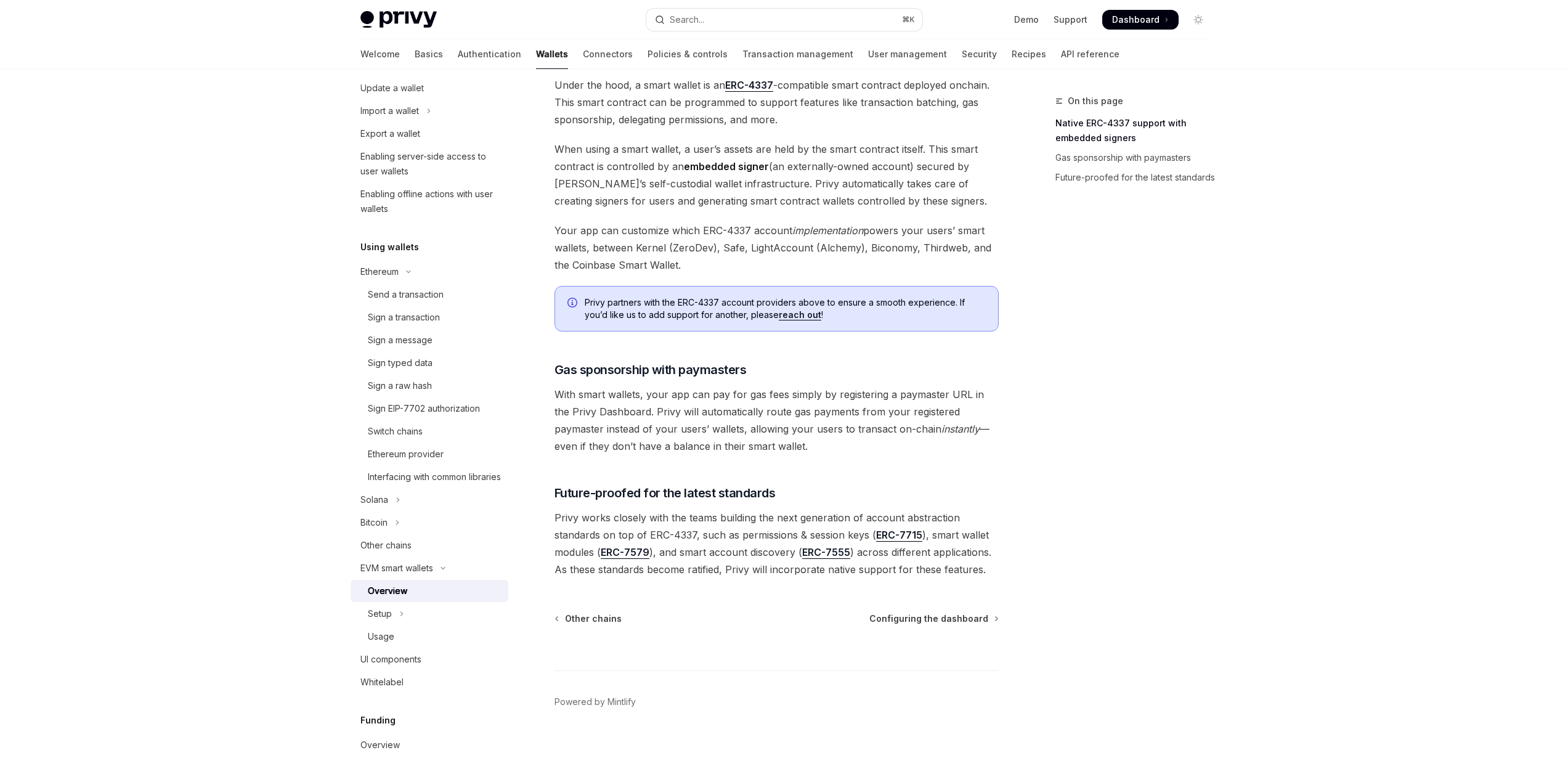
scroll to position [174, 0]
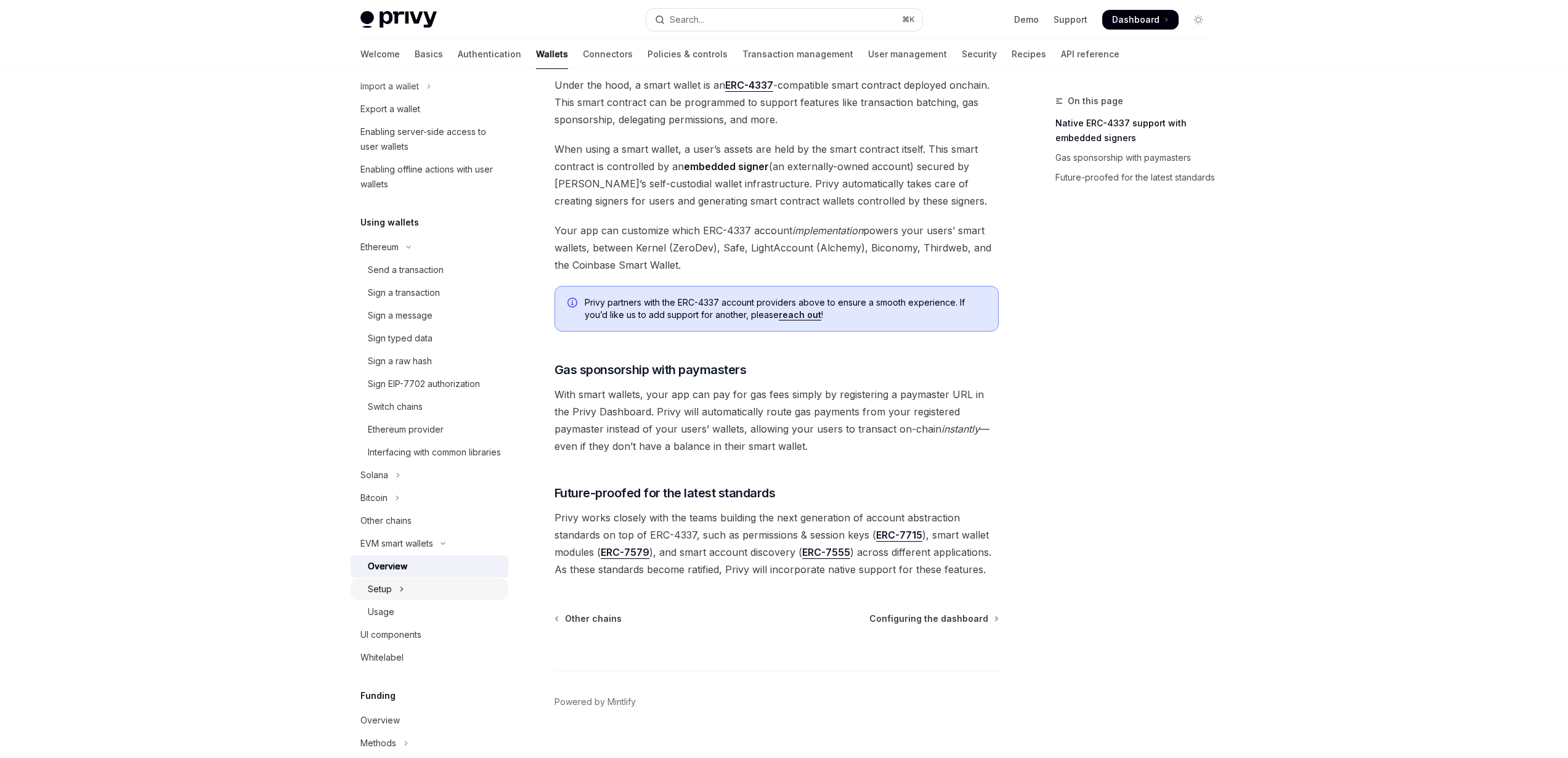
click at [386, 595] on button "Setup" at bounding box center [430, 589] width 158 height 23
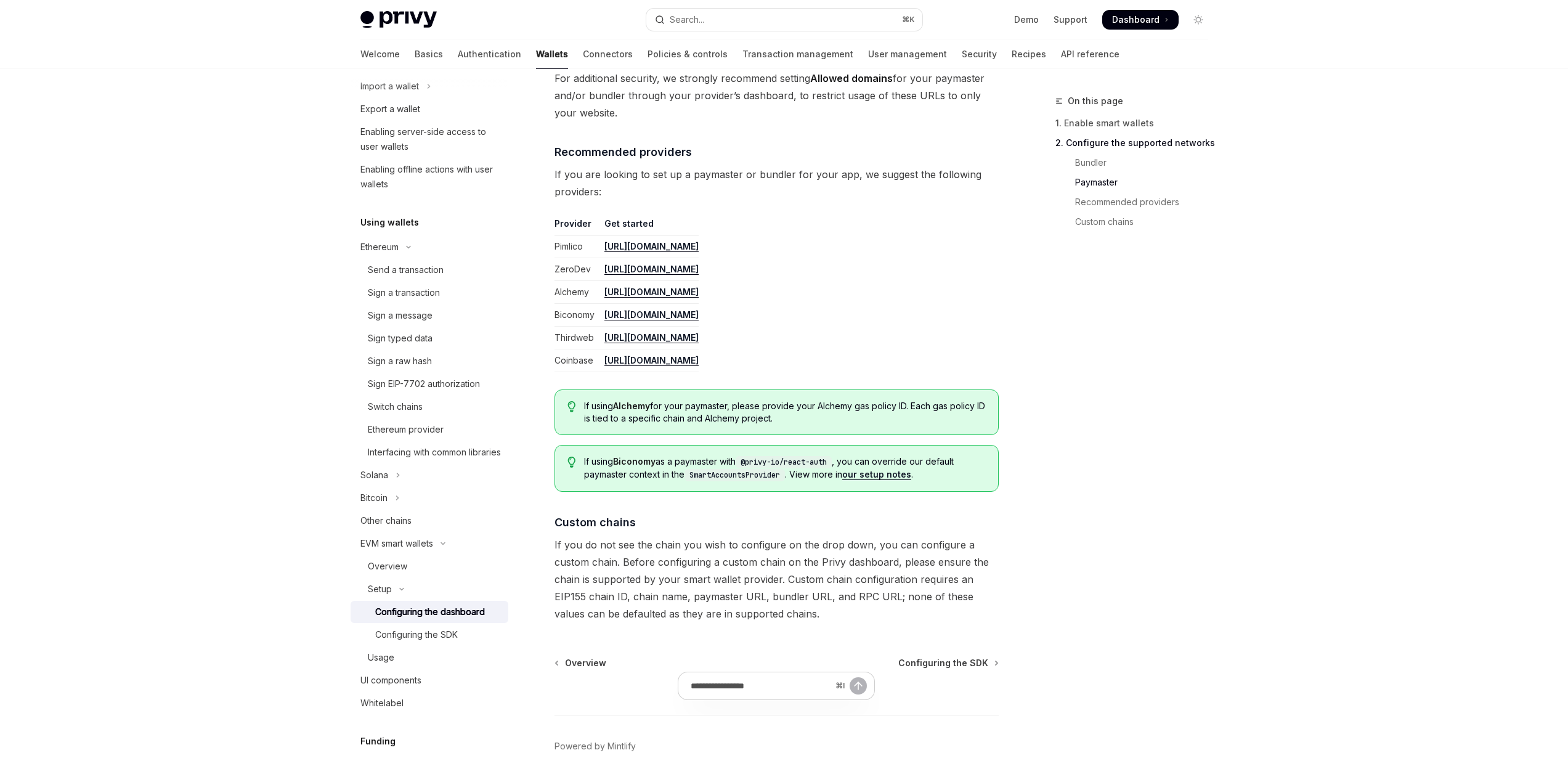
scroll to position [1418, 0]
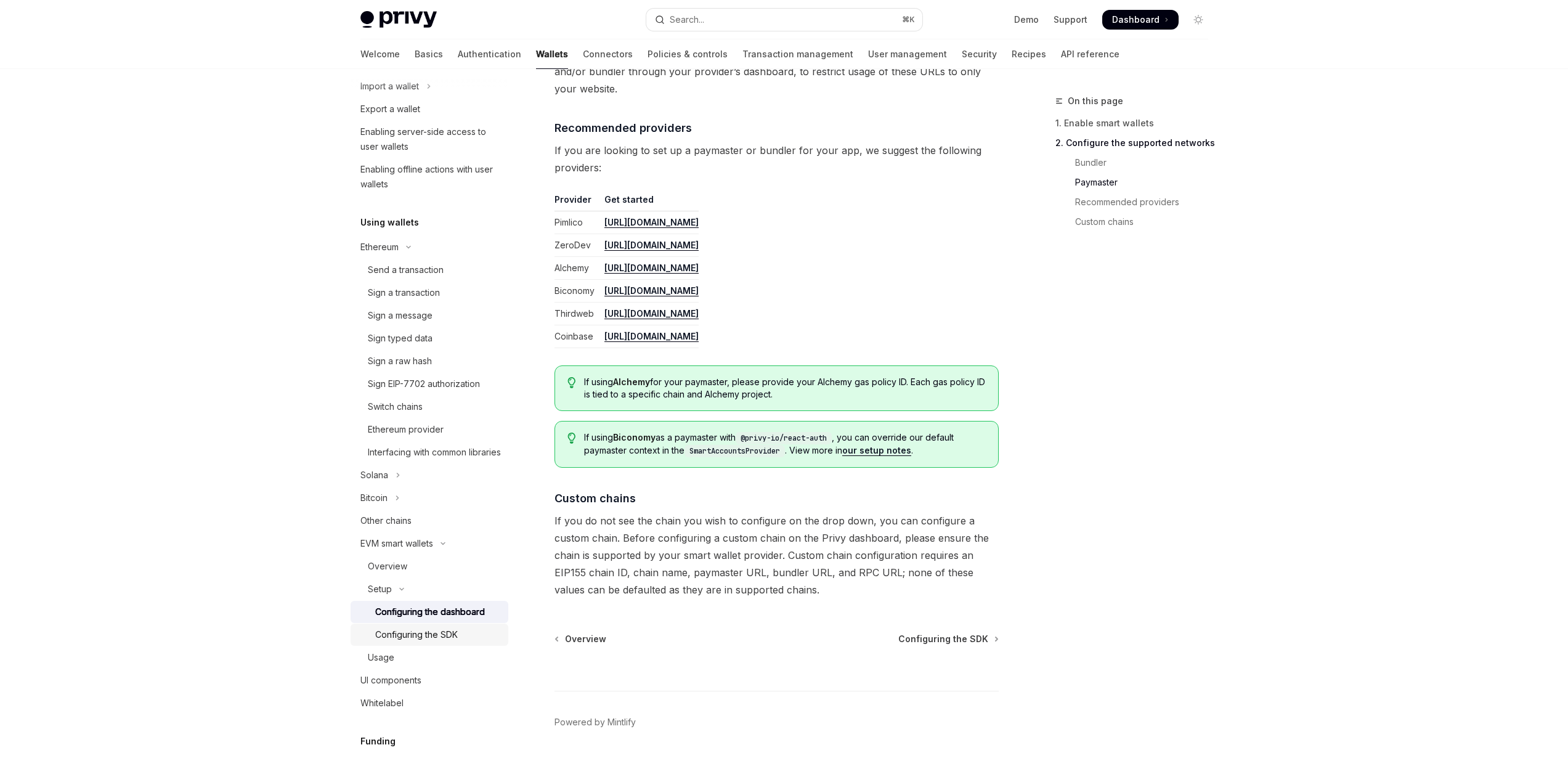
click at [466, 642] on div "Configuring the SDK" at bounding box center [438, 635] width 126 height 15
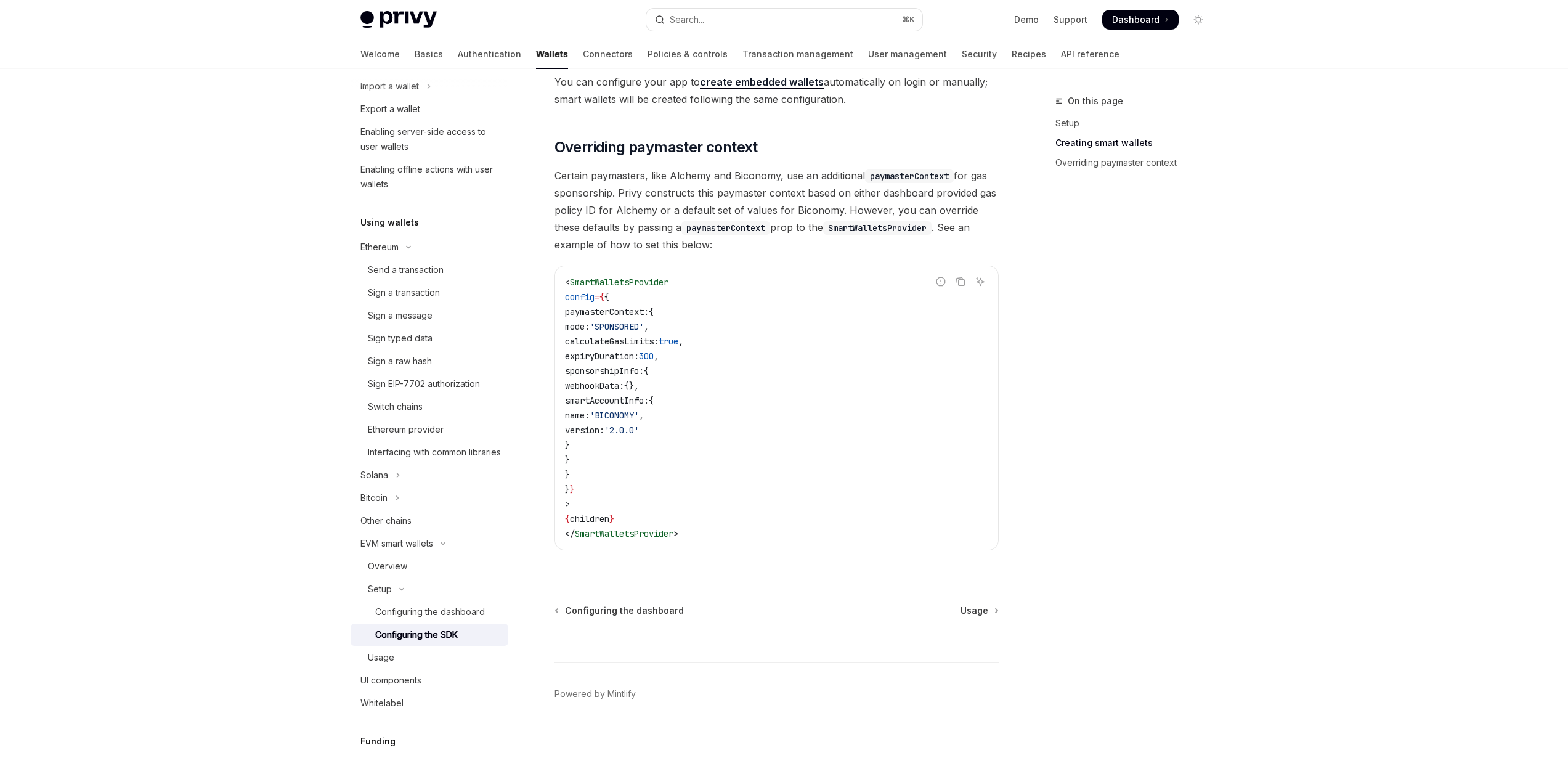
scroll to position [864, 0]
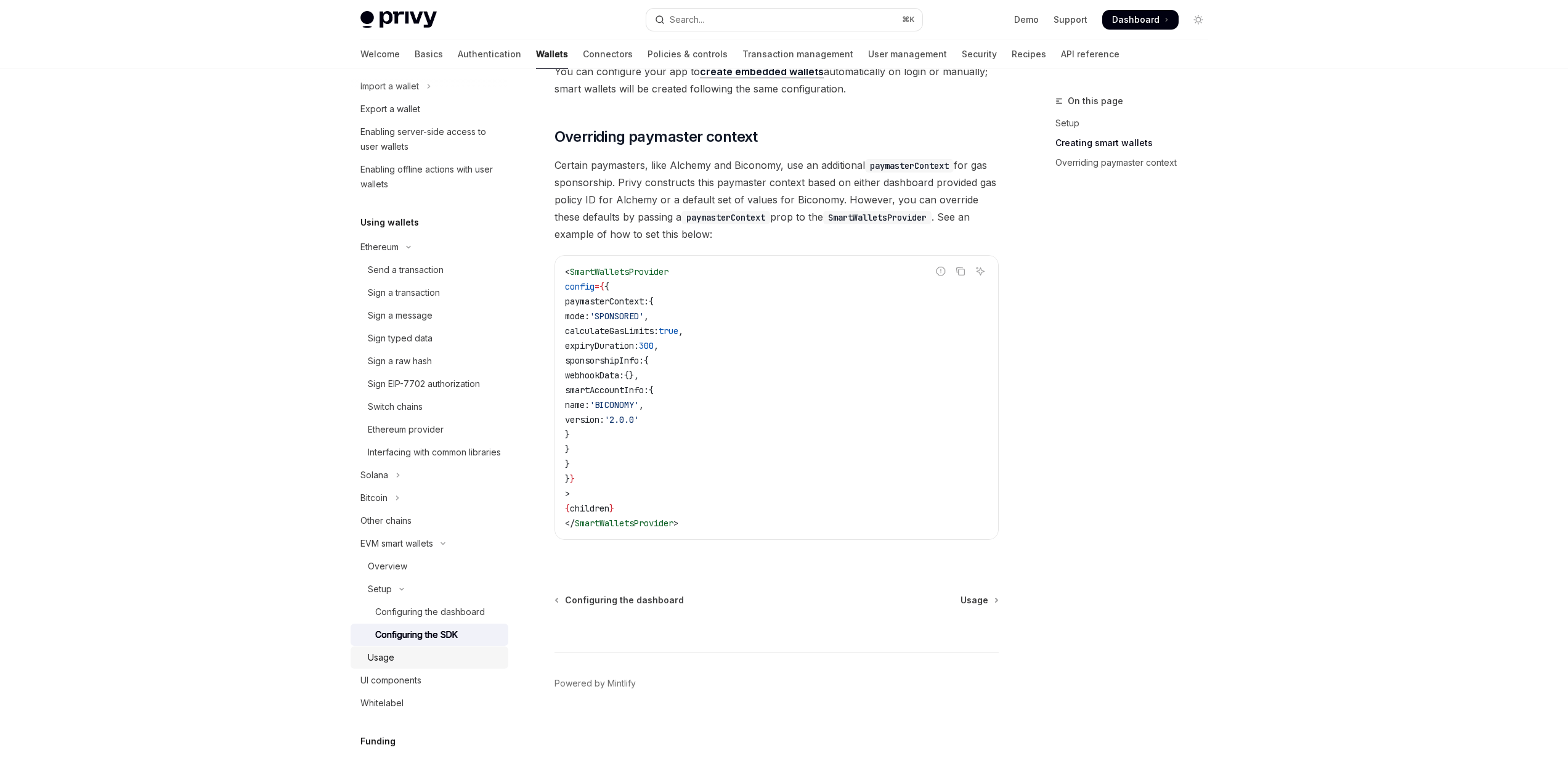
click at [425, 665] on div "Usage" at bounding box center [434, 657] width 133 height 15
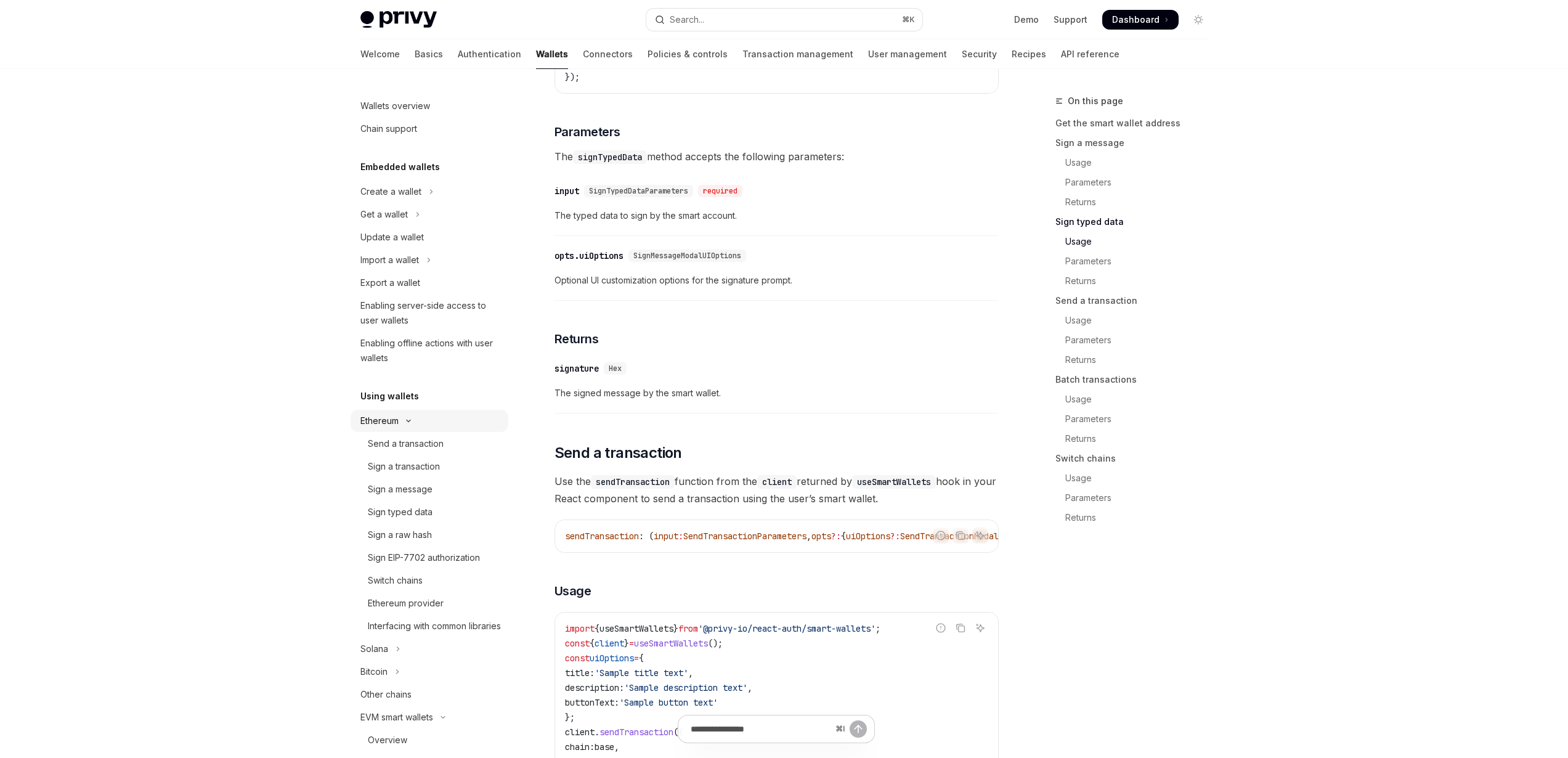
click at [354, 416] on button "Ethereum" at bounding box center [430, 421] width 158 height 23
click at [441, 511] on icon "Toggle EVM smart wallets section" at bounding box center [443, 512] width 15 height 5
click at [383, 419] on div "Ethereum" at bounding box center [379, 421] width 38 height 15
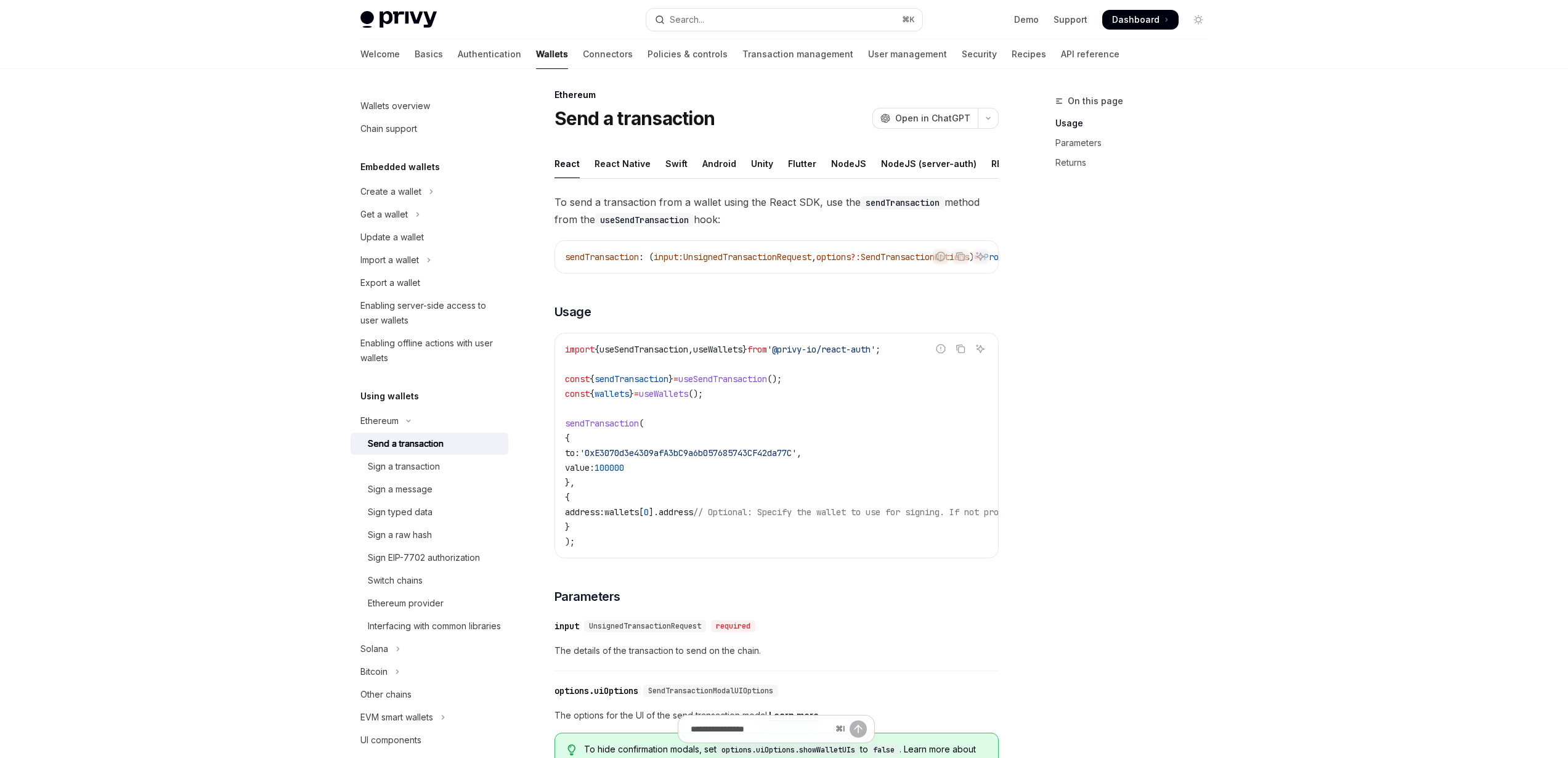
scroll to position [97, 0]
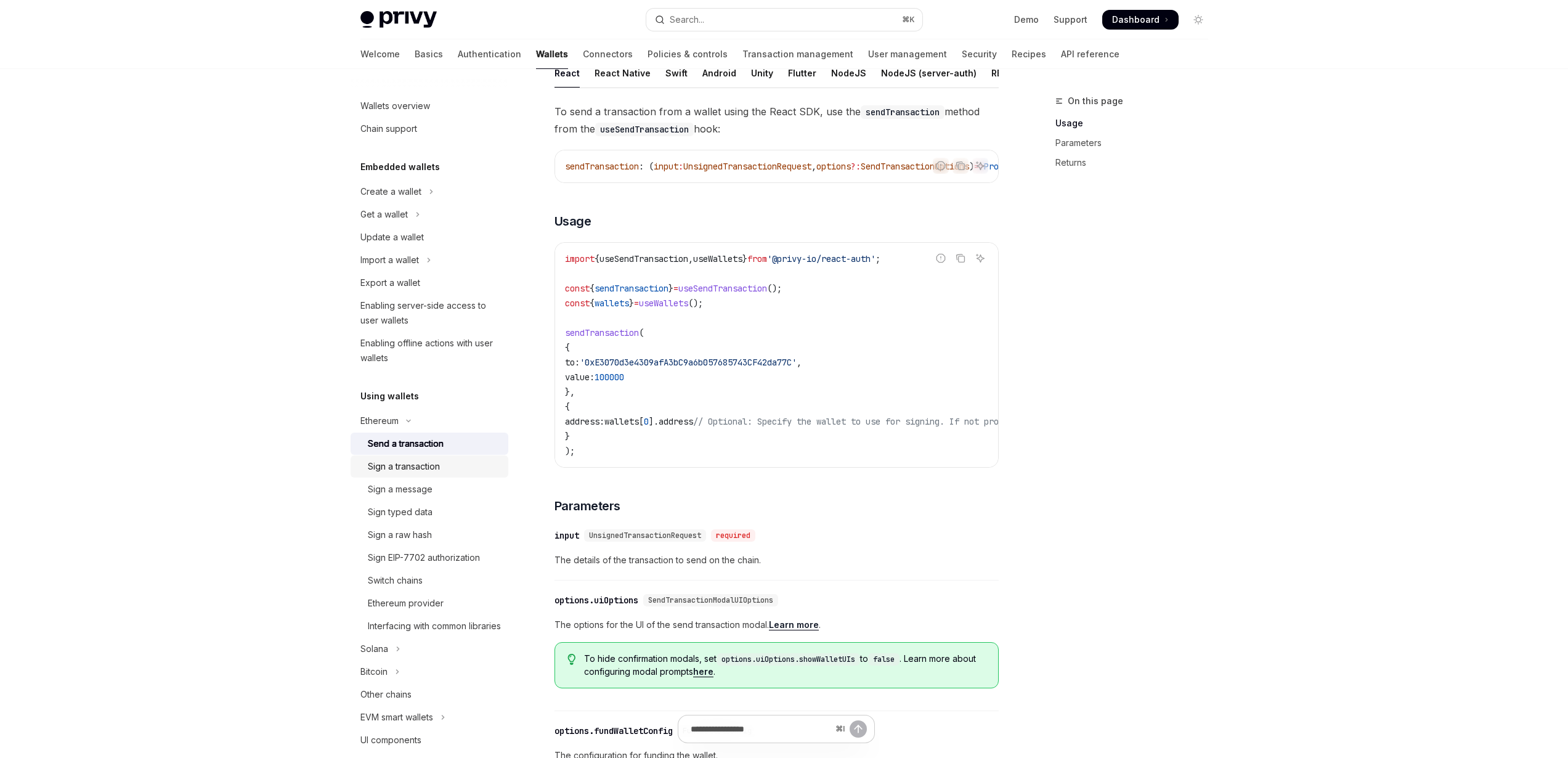
click at [427, 469] on div "Sign a transaction" at bounding box center [403, 466] width 72 height 15
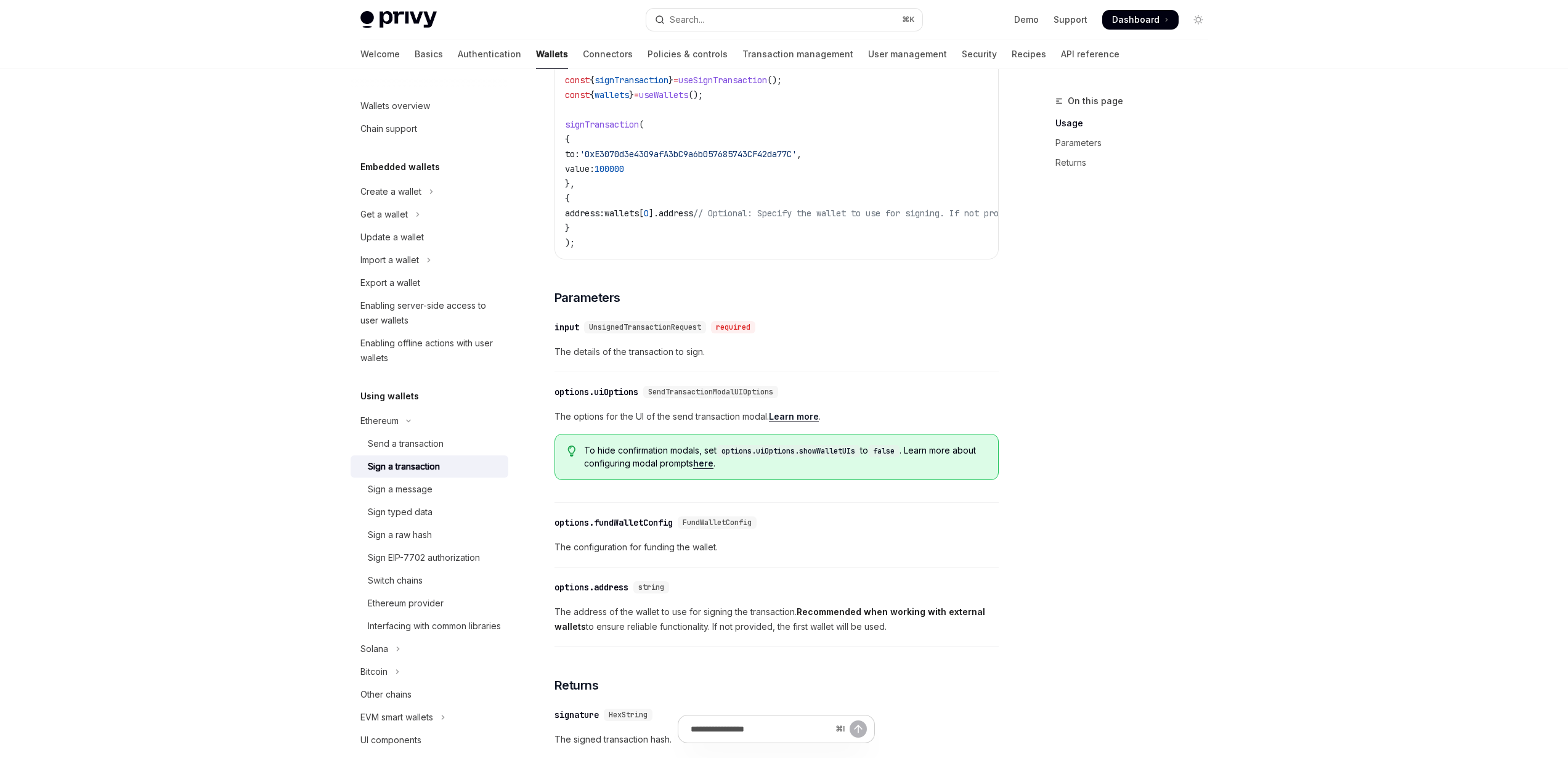
scroll to position [531, 0]
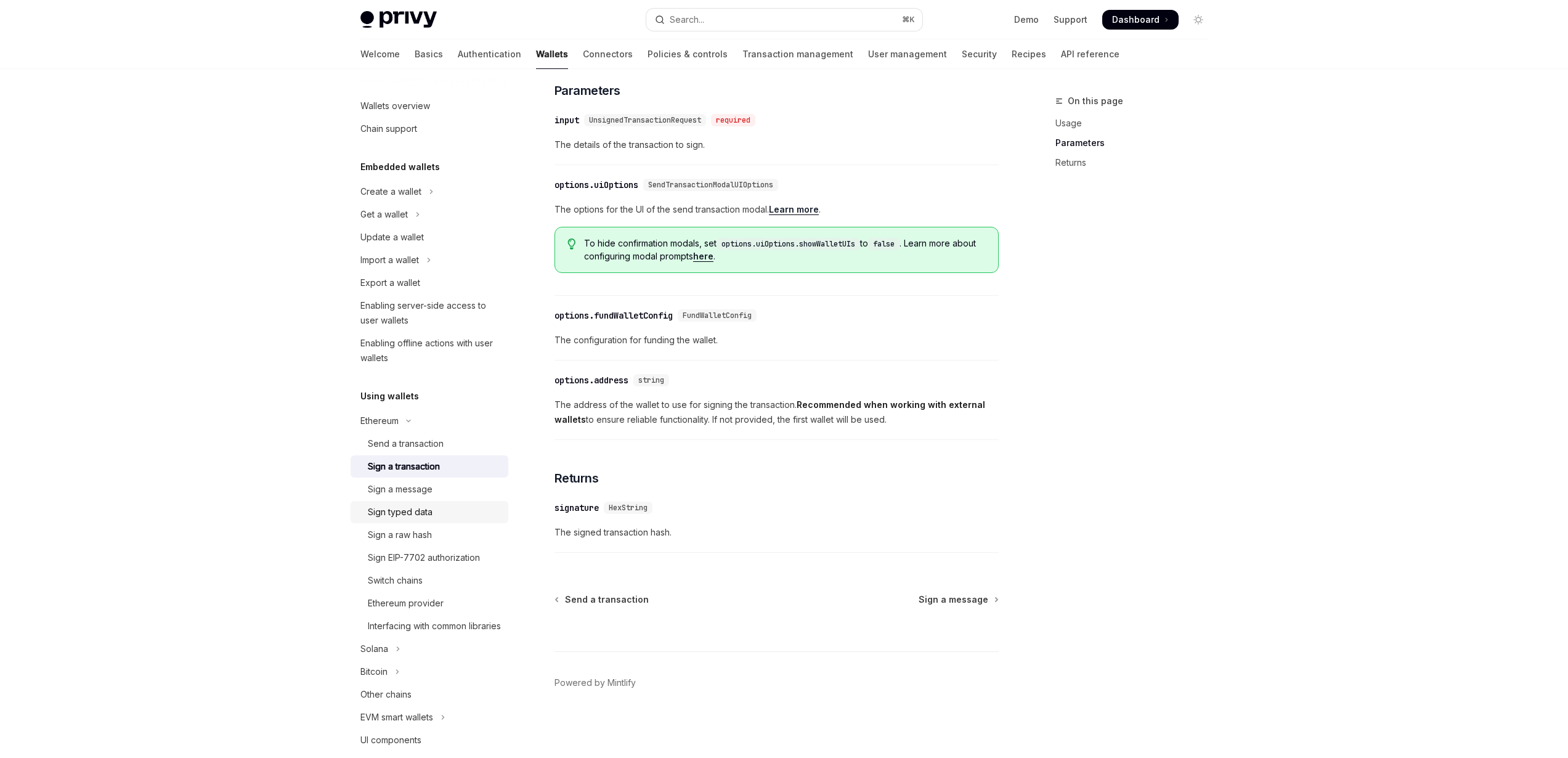
click at [425, 513] on div "Sign typed data" at bounding box center [400, 512] width 64 height 15
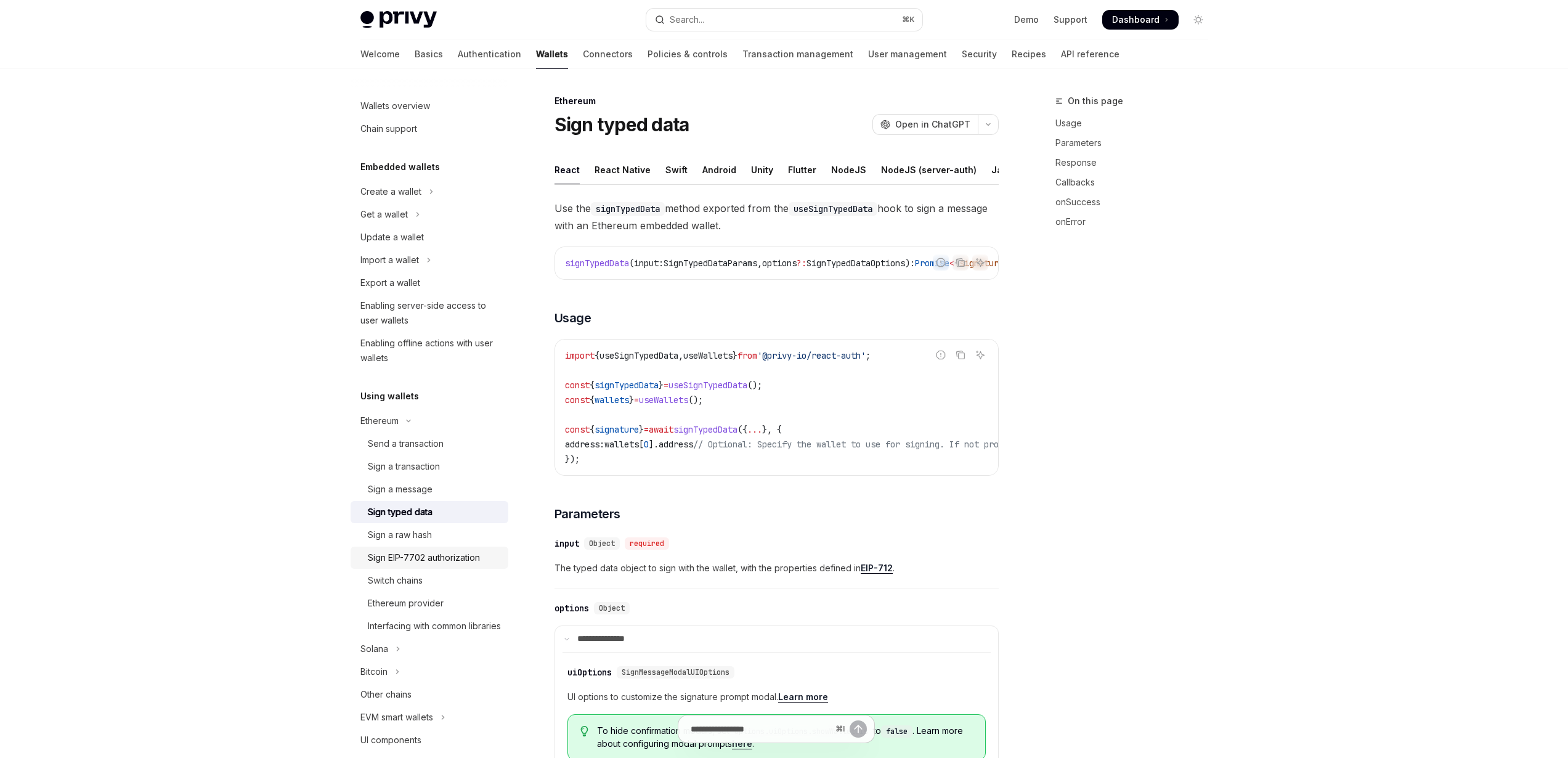
type textarea "*"
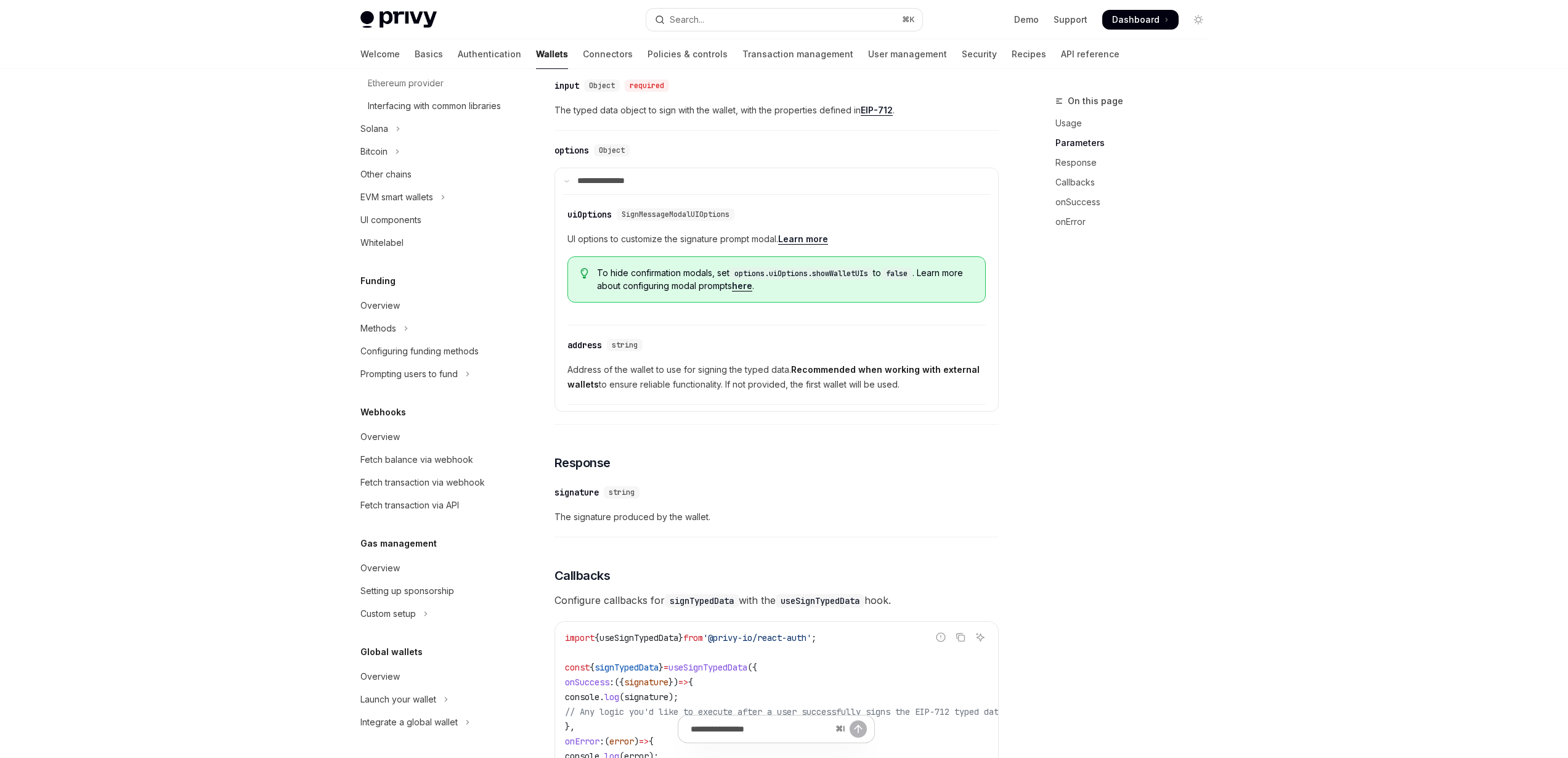
scroll to position [610, 0]
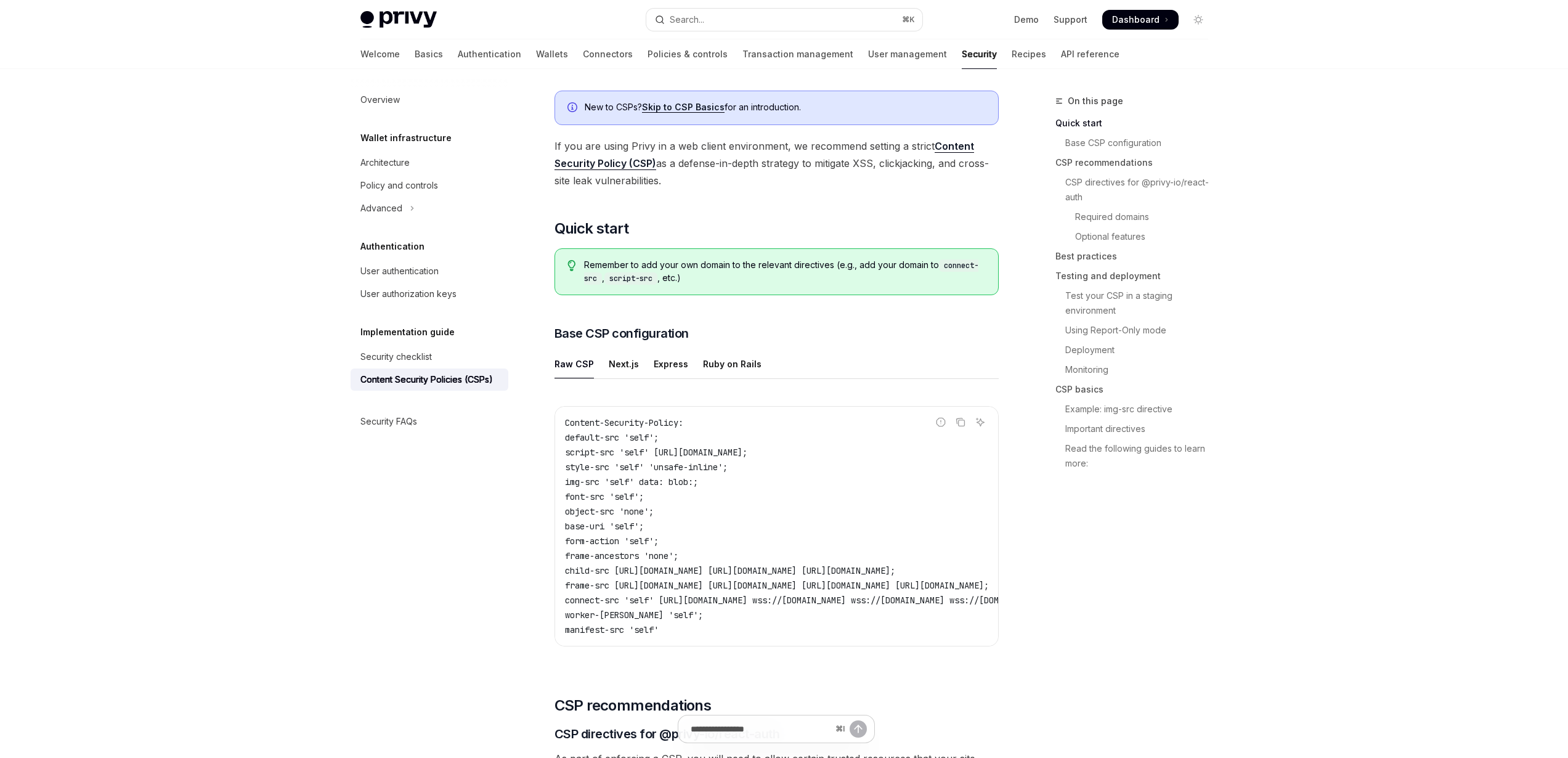
scroll to position [89, 0]
click at [649, 363] on ul "Raw CSP Next.js Express Ruby on Rails" at bounding box center [776, 362] width 444 height 30
click at [676, 362] on div "Express" at bounding box center [671, 362] width 35 height 29
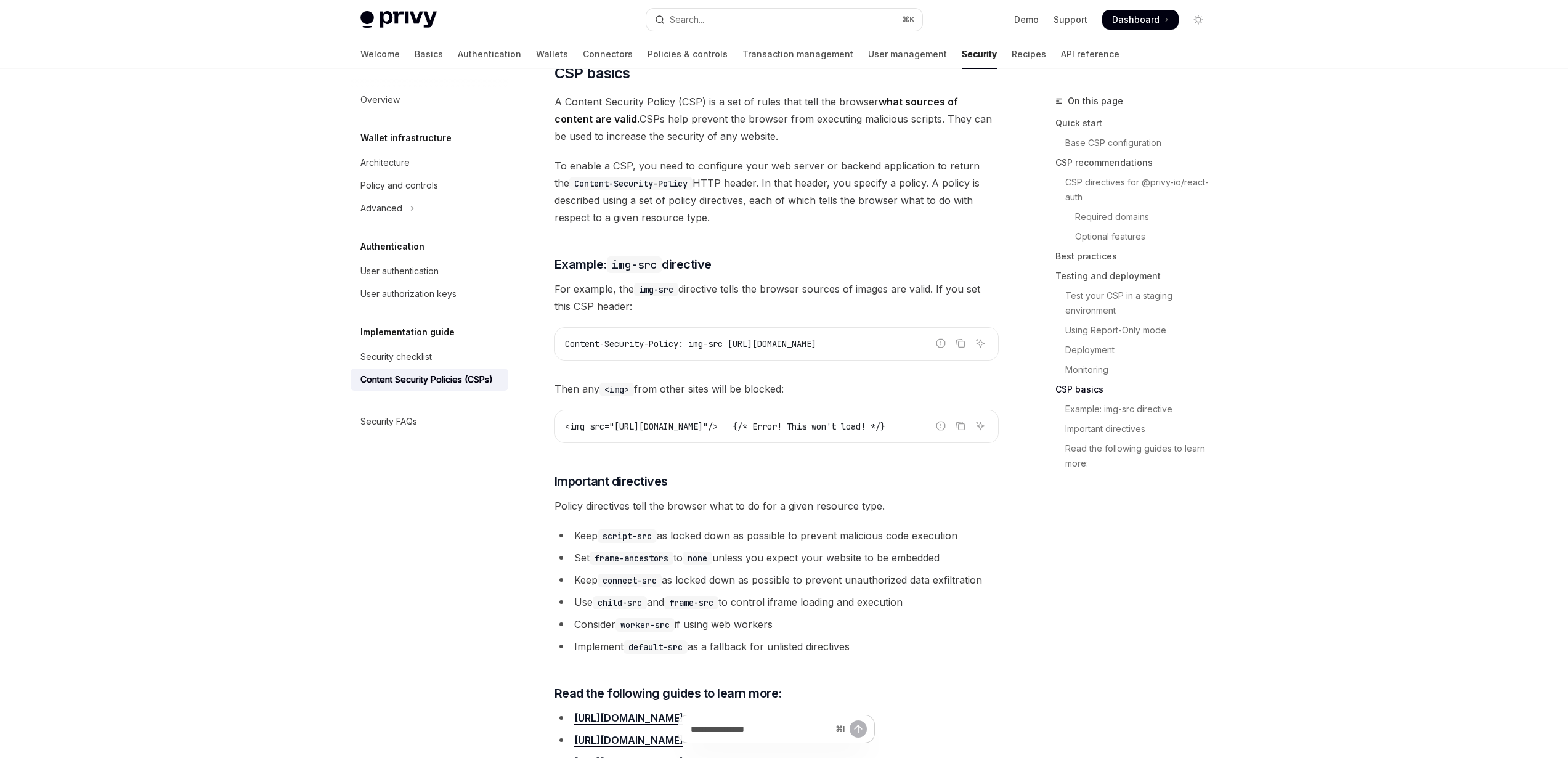
scroll to position [3203, 0]
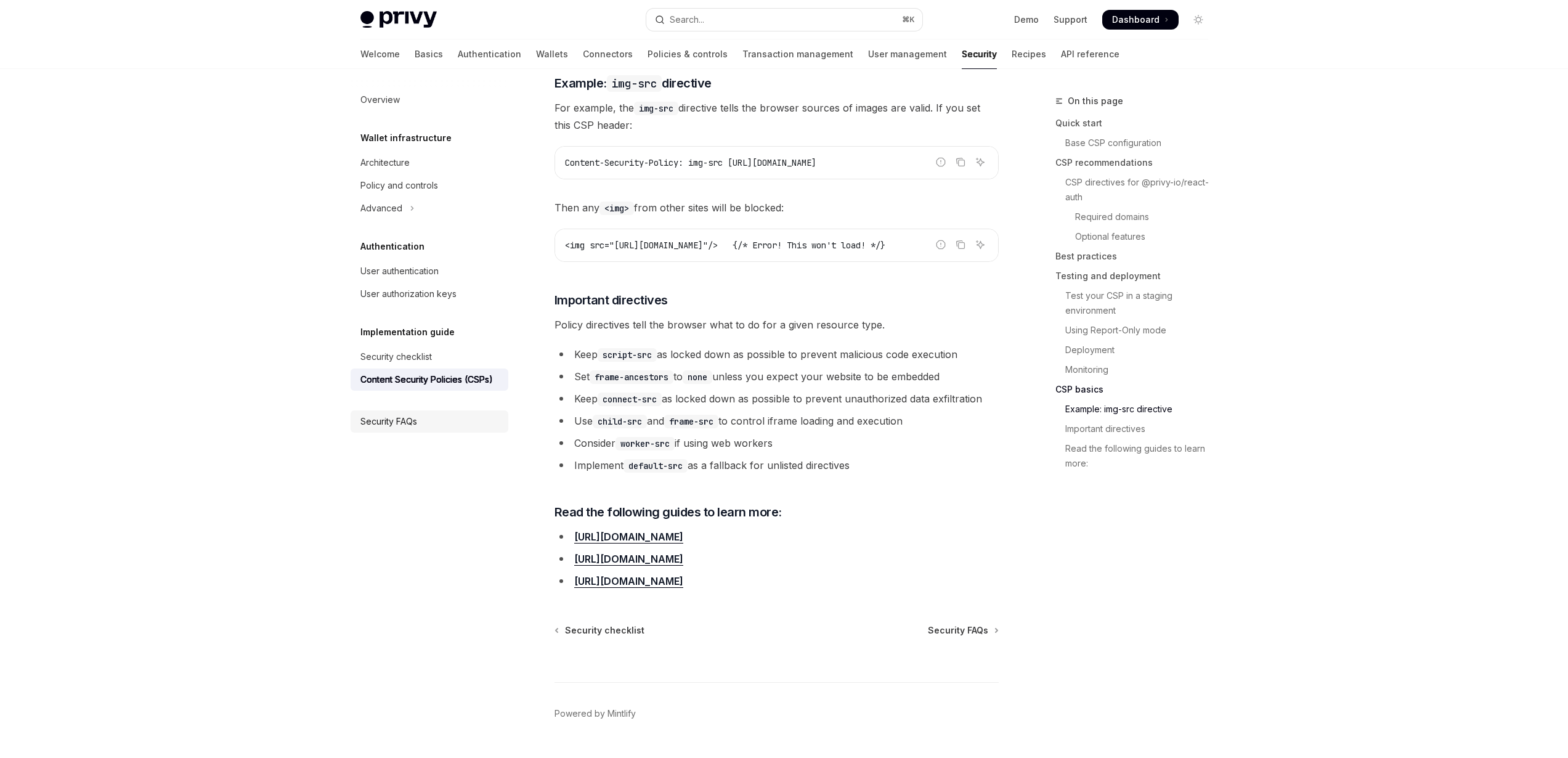
click at [412, 420] on div "Security FAQs" at bounding box center [389, 422] width 56 height 15
type textarea "*"
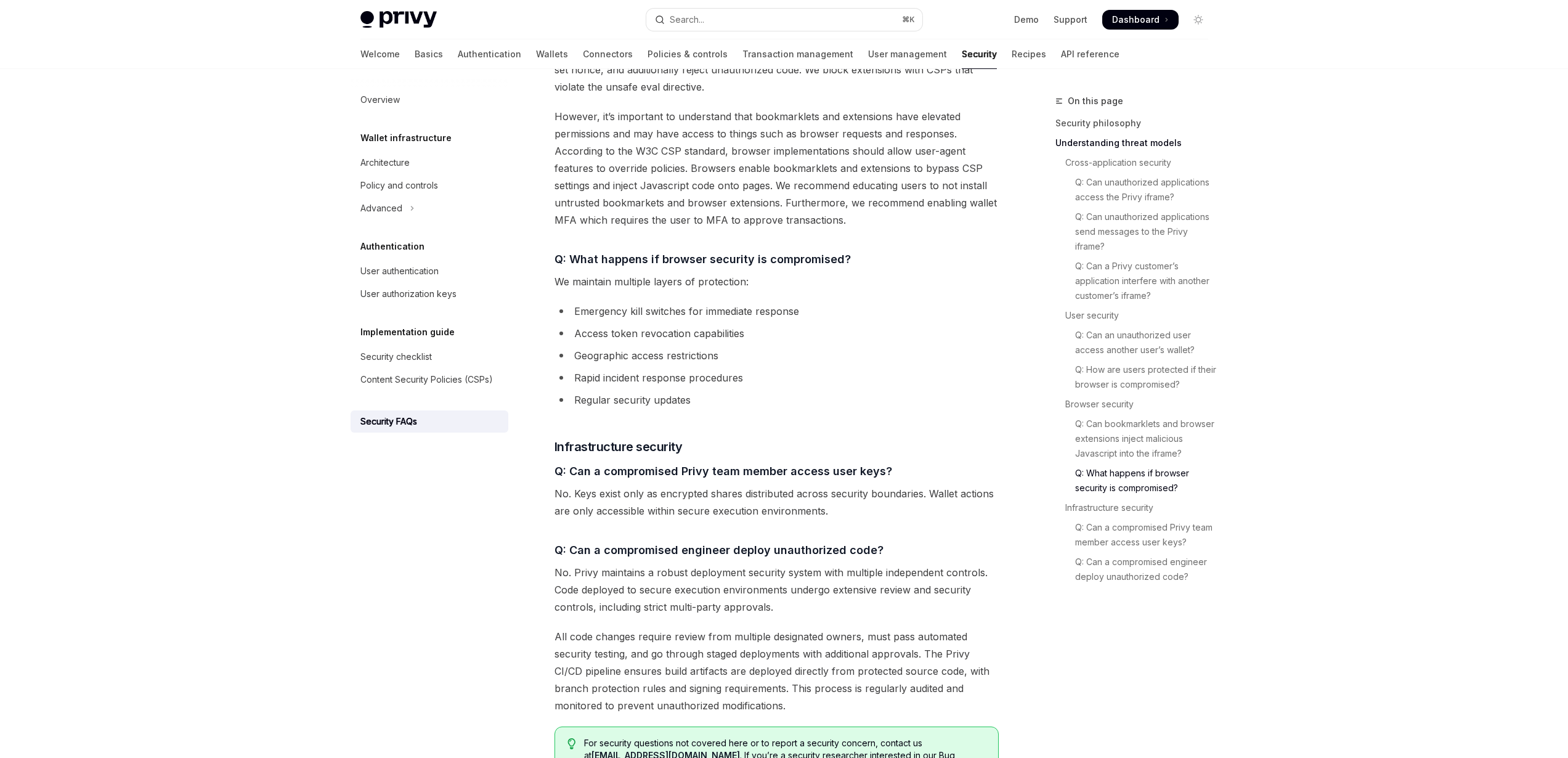
scroll to position [1734, 0]
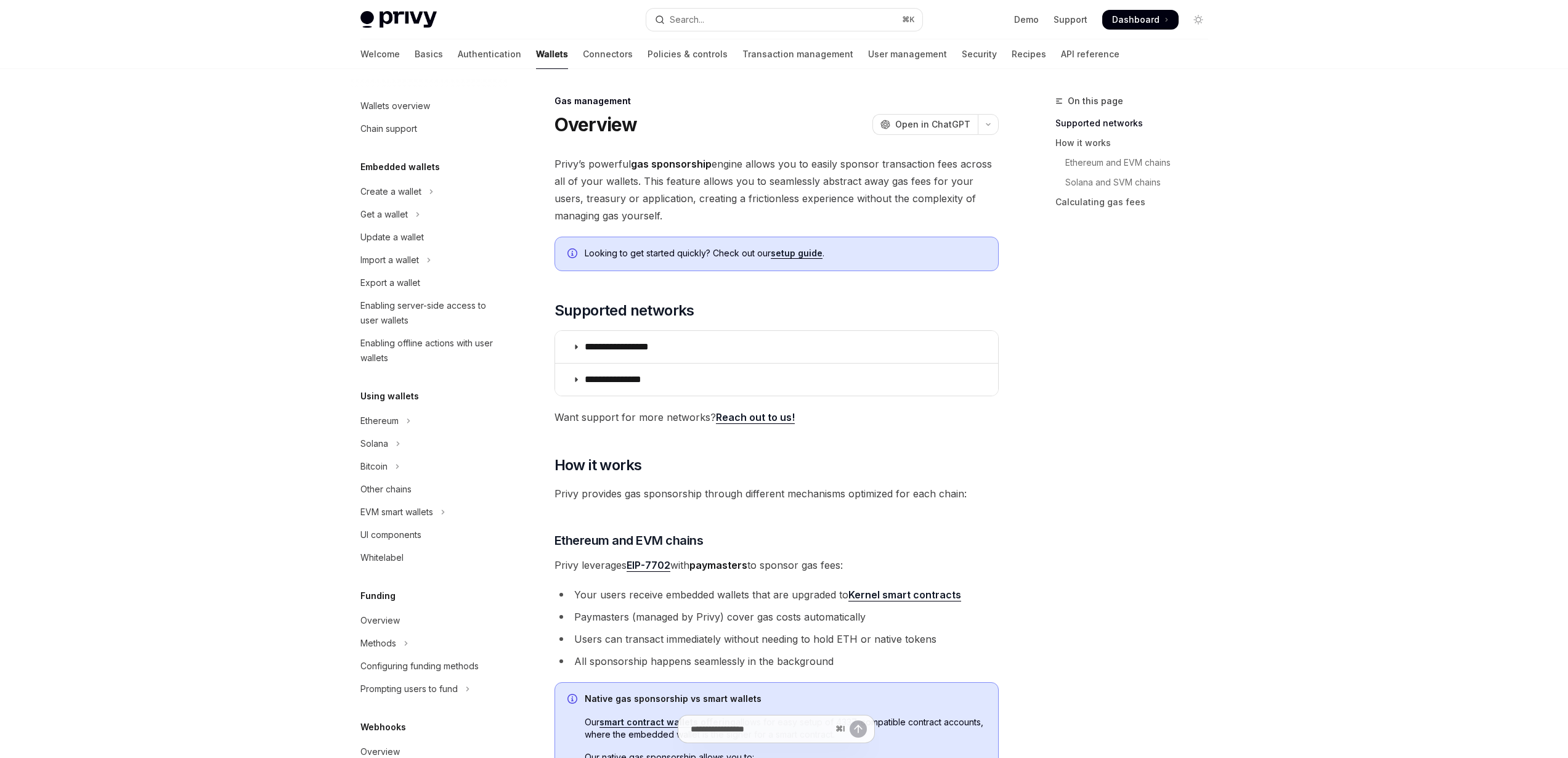
scroll to position [315, 0]
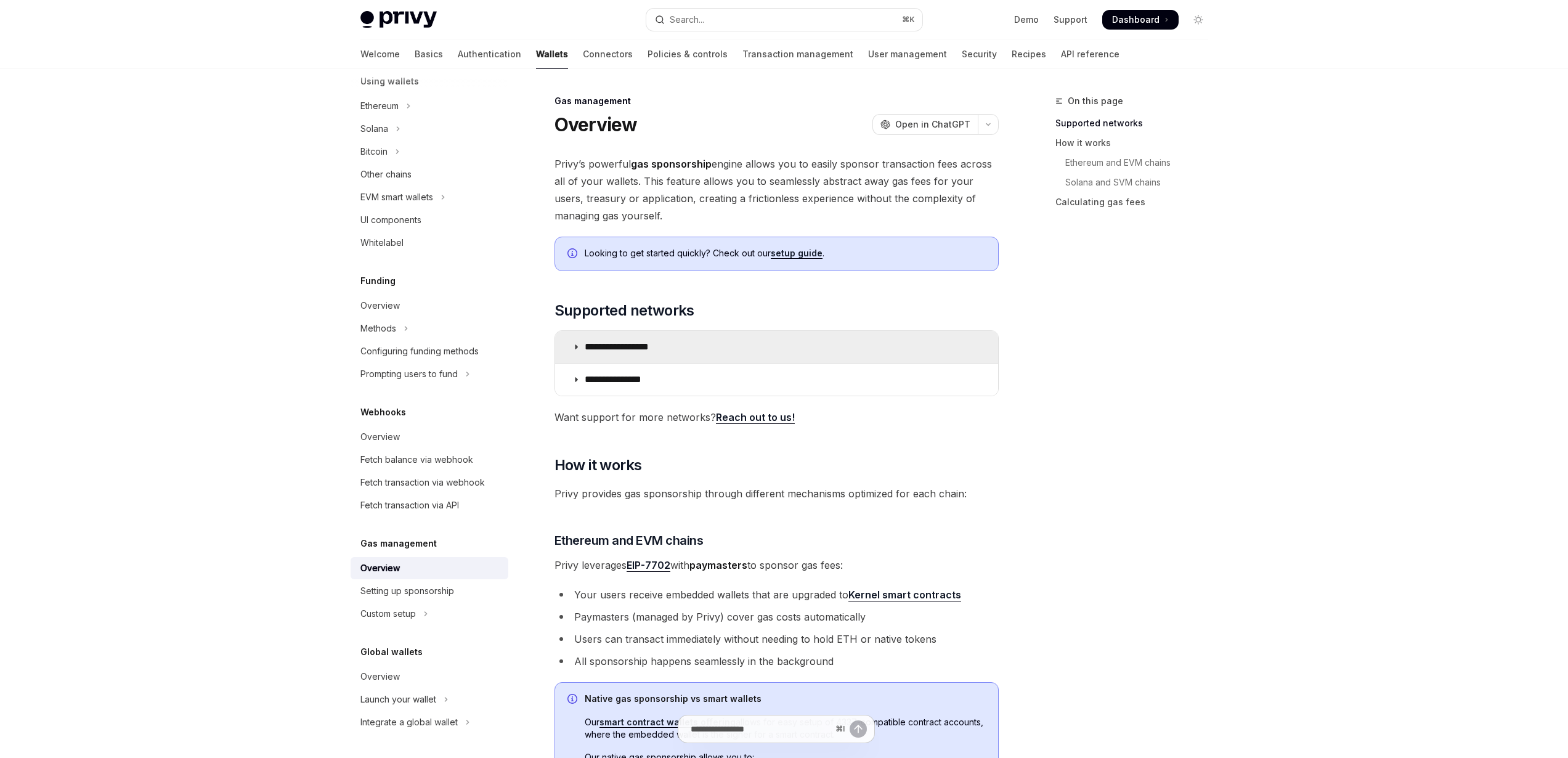
click at [604, 352] on p "**********" at bounding box center [630, 347] width 92 height 12
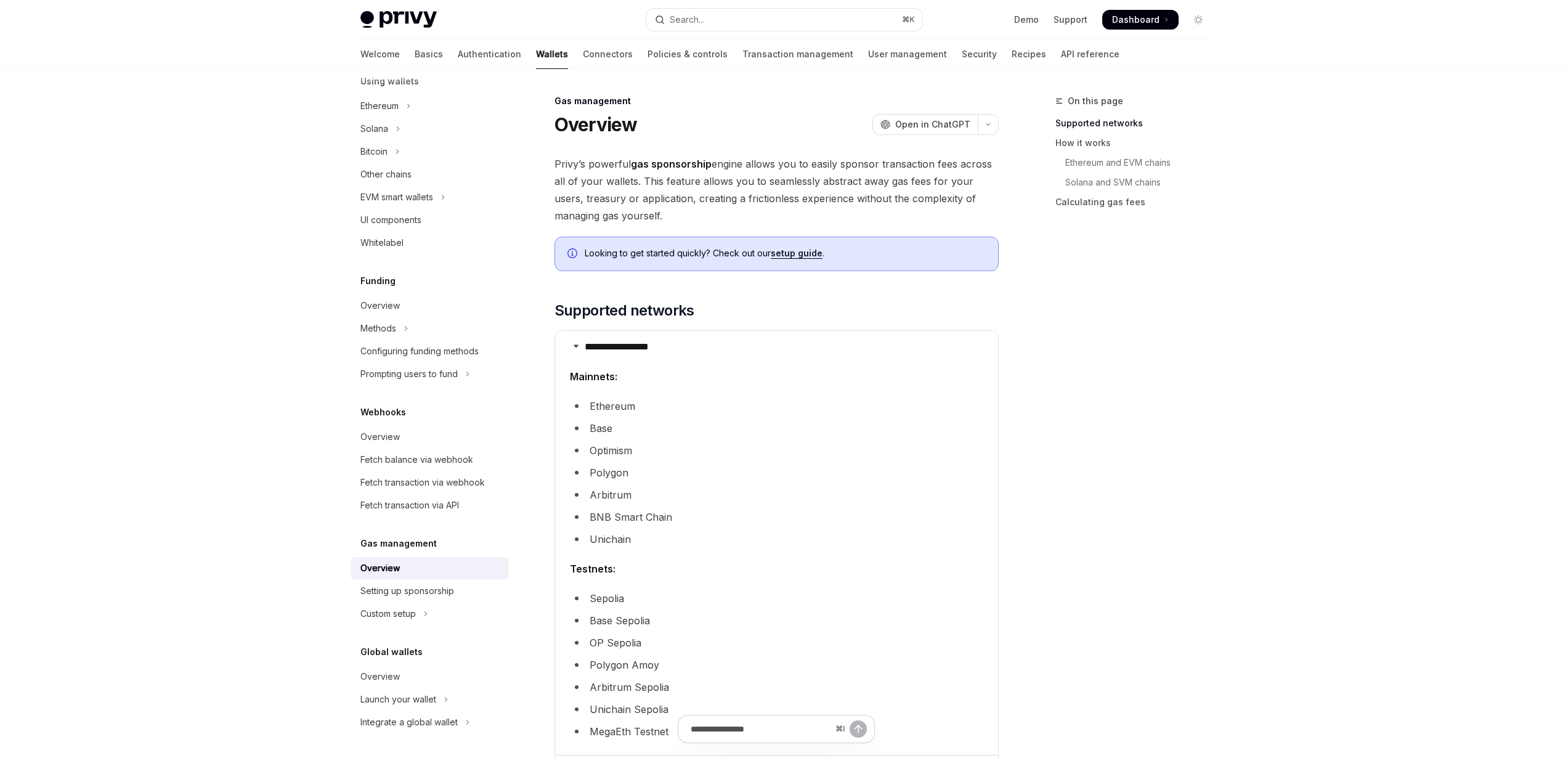
click at [596, 459] on li "Optimism" at bounding box center [776, 450] width 414 height 17
drag, startPoint x: 609, startPoint y: 506, endPoint x: 603, endPoint y: 595, distance: 89.2
click at [603, 595] on children "Mainnets: Ethereum Base Optimism Polygon Arbitrum BNB Smart Chain Unichain Test…" at bounding box center [776, 556] width 414 height 377
click at [713, 503] on li "Arbitrum" at bounding box center [776, 494] width 414 height 17
click at [651, 344] on p "**********" at bounding box center [630, 347] width 92 height 12
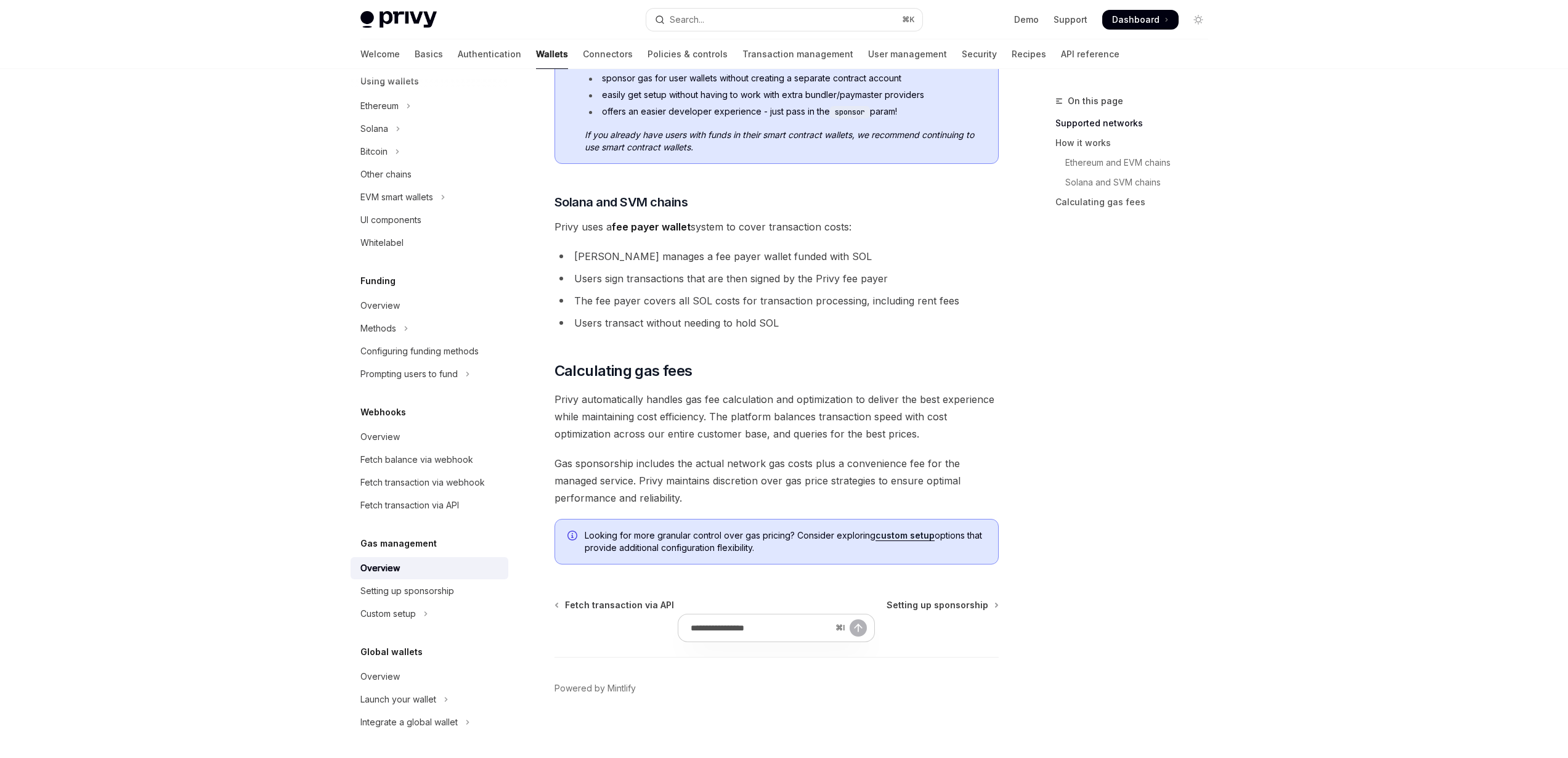
scroll to position [707, 0]
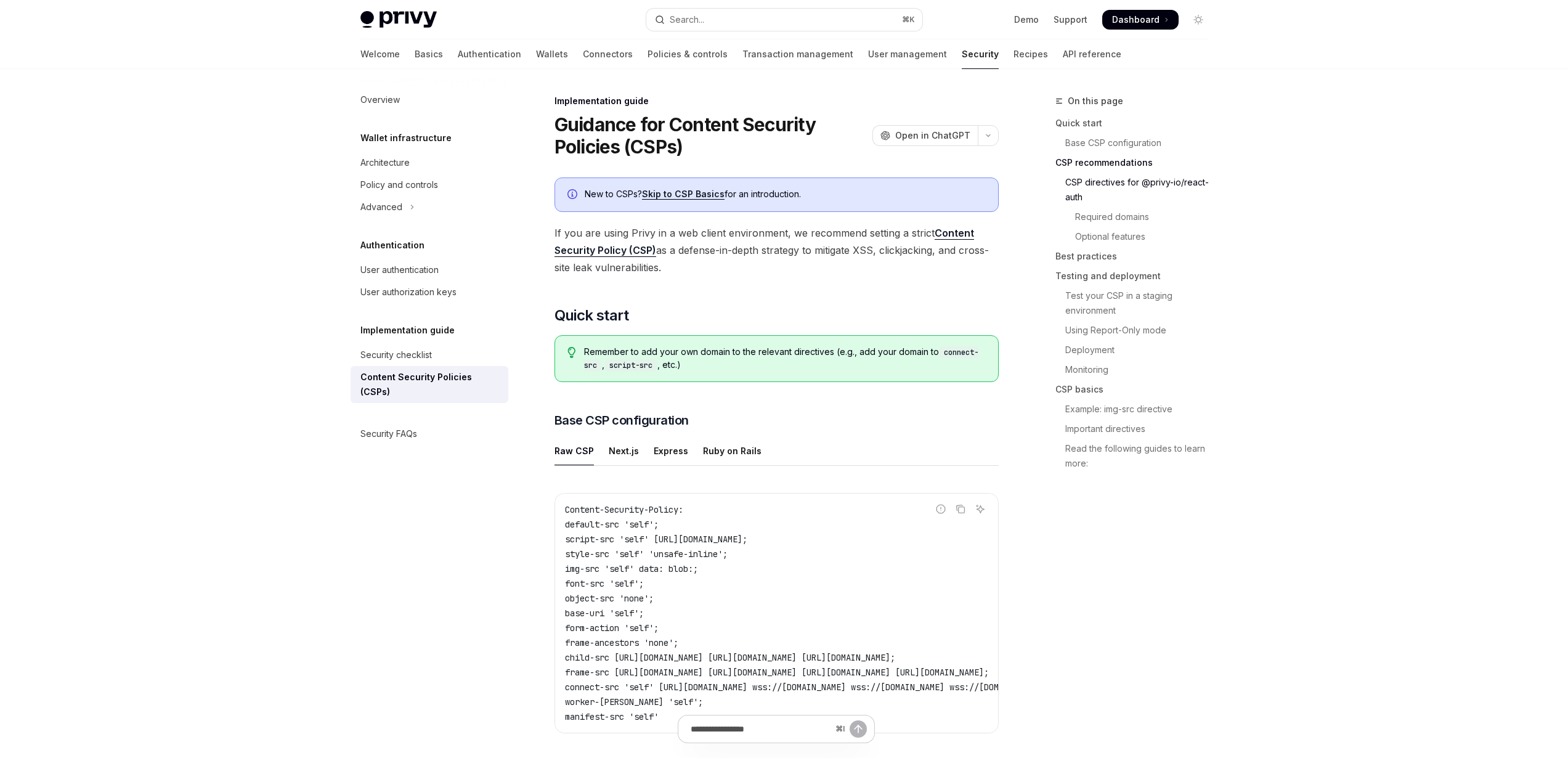
scroll to position [725, 0]
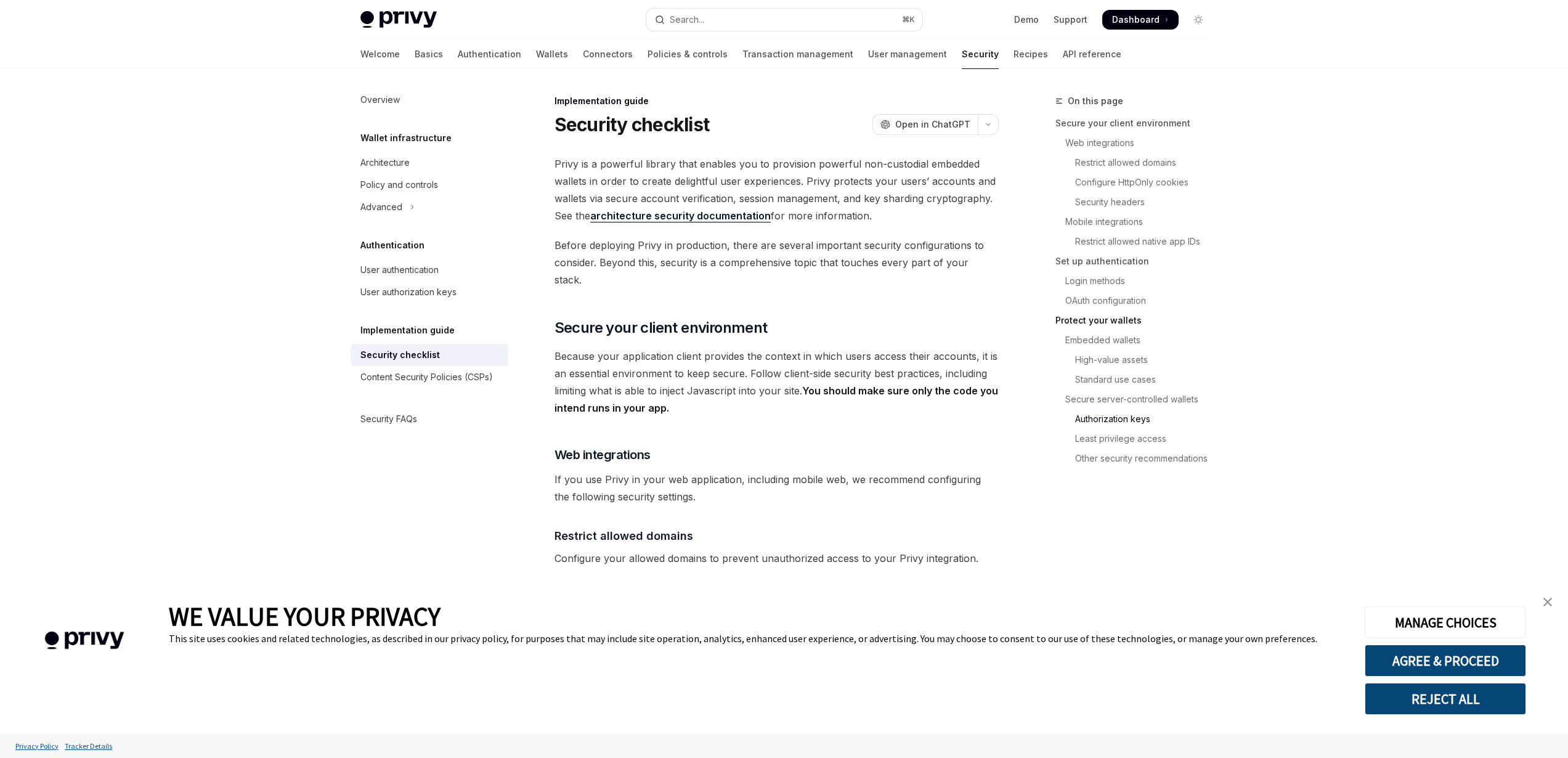
scroll to position [2163, 0]
